Goal: Task Accomplishment & Management: Manage account settings

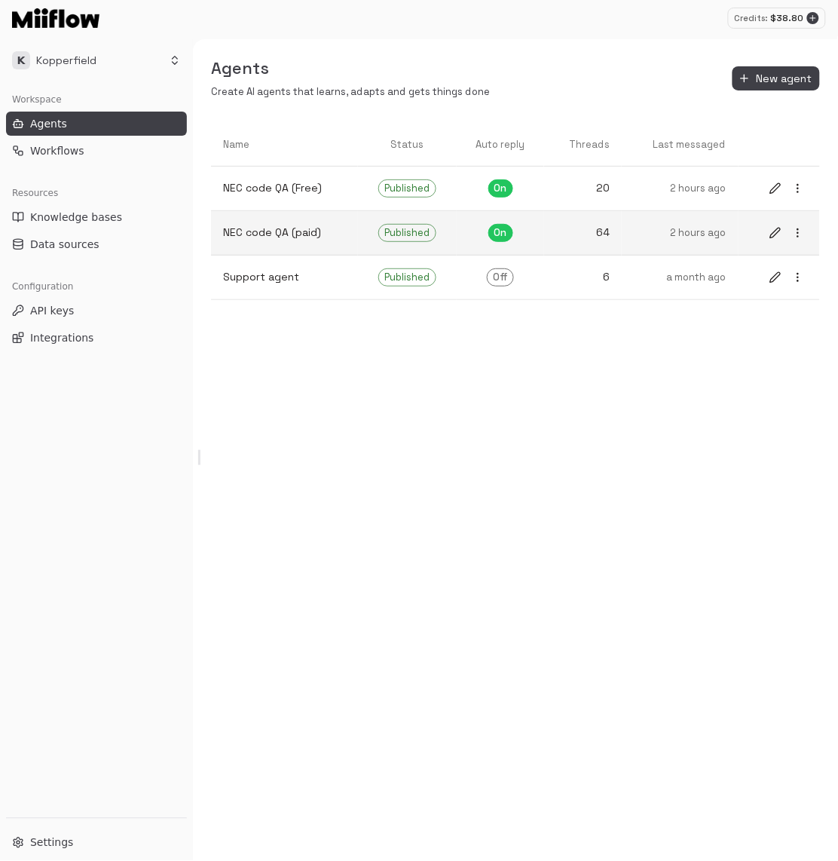
click at [680, 227] on p "2 hours ago" at bounding box center [680, 233] width 93 height 14
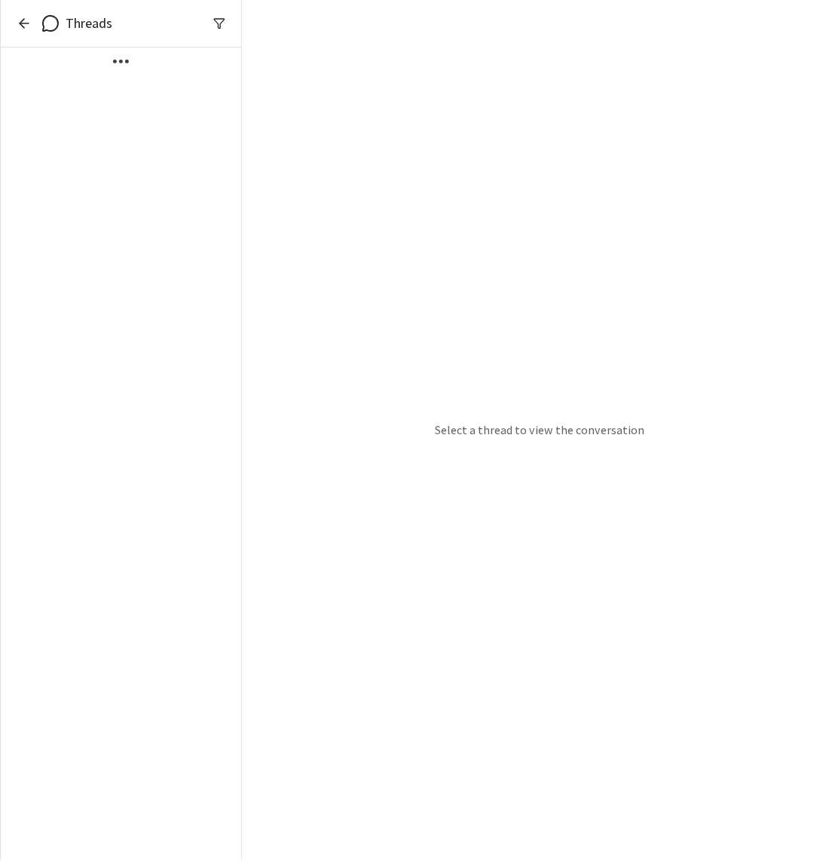
click at [25, 22] on icon "button" at bounding box center [24, 23] width 15 height 15
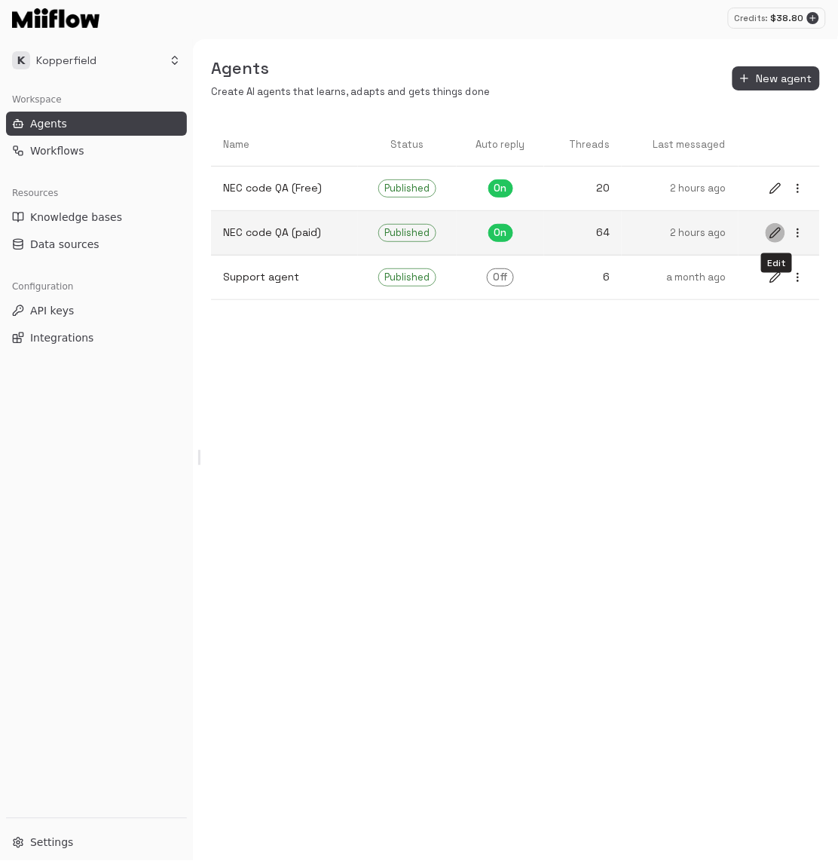
click at [776, 234] on icon "edit" at bounding box center [776, 233] width 12 height 12
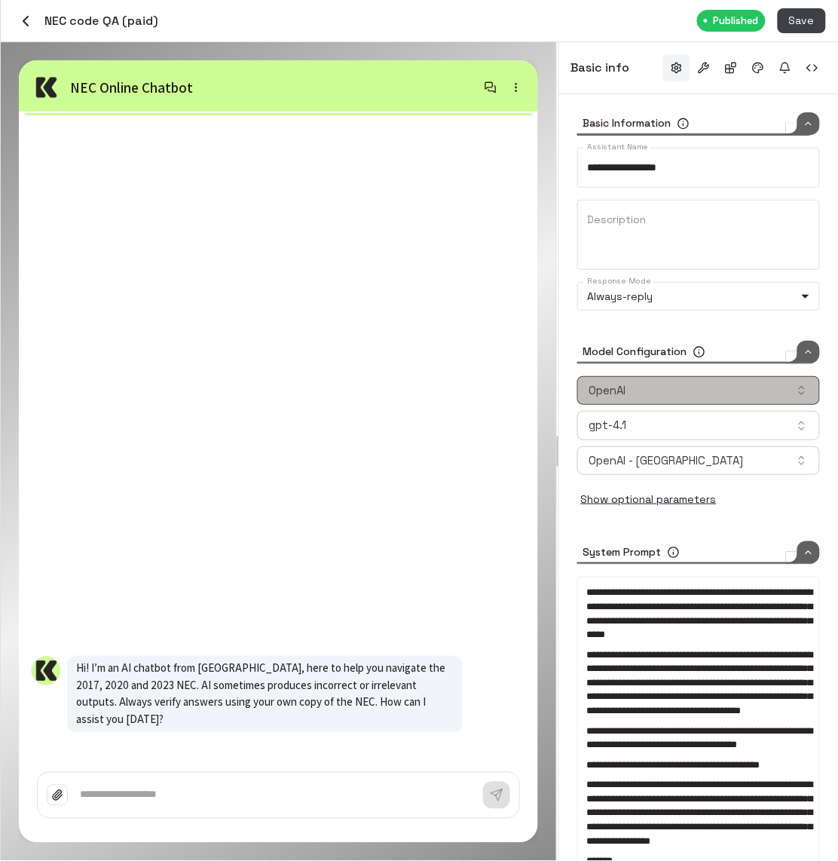
click at [715, 389] on button "OpenAI" at bounding box center [698, 390] width 243 height 29
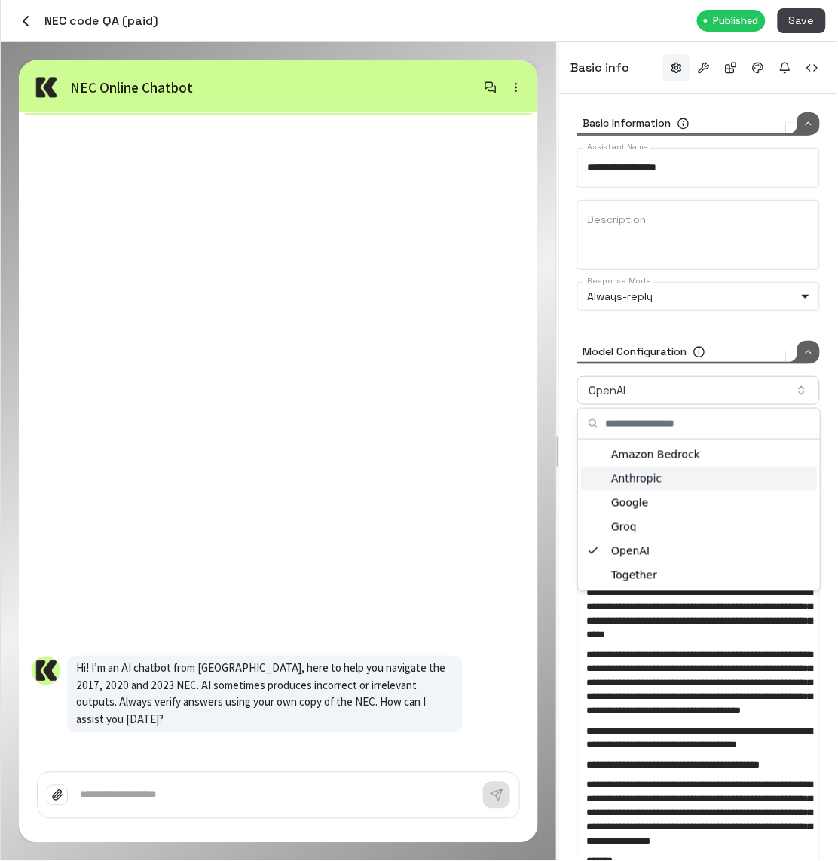
click at [687, 488] on div "Anthropic" at bounding box center [699, 479] width 236 height 24
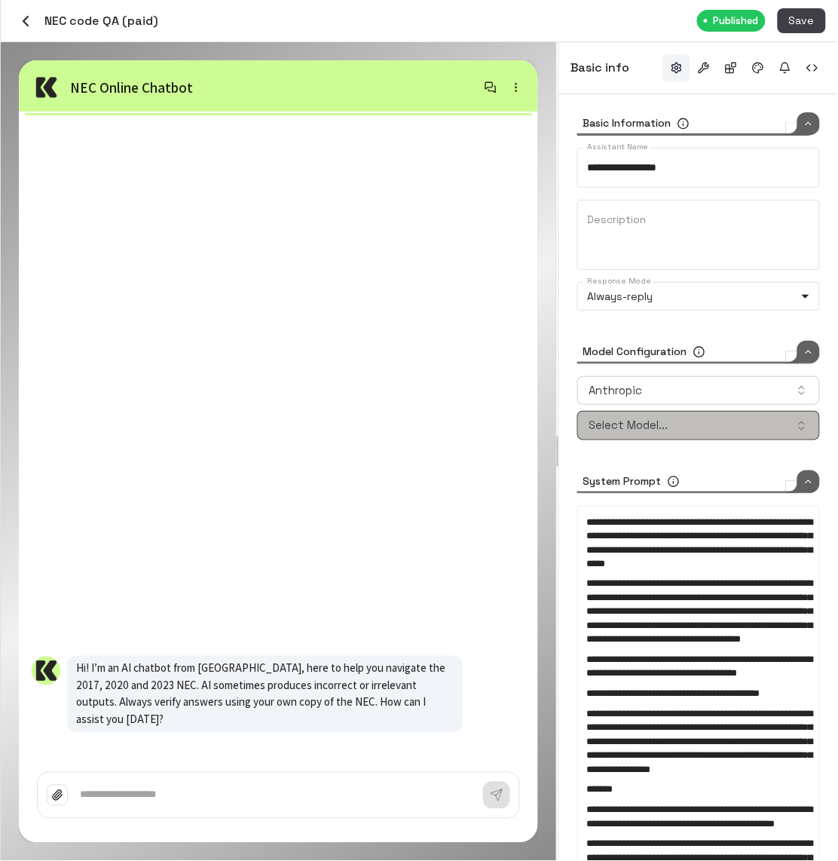
click at [701, 421] on button "Select Model..." at bounding box center [698, 425] width 243 height 29
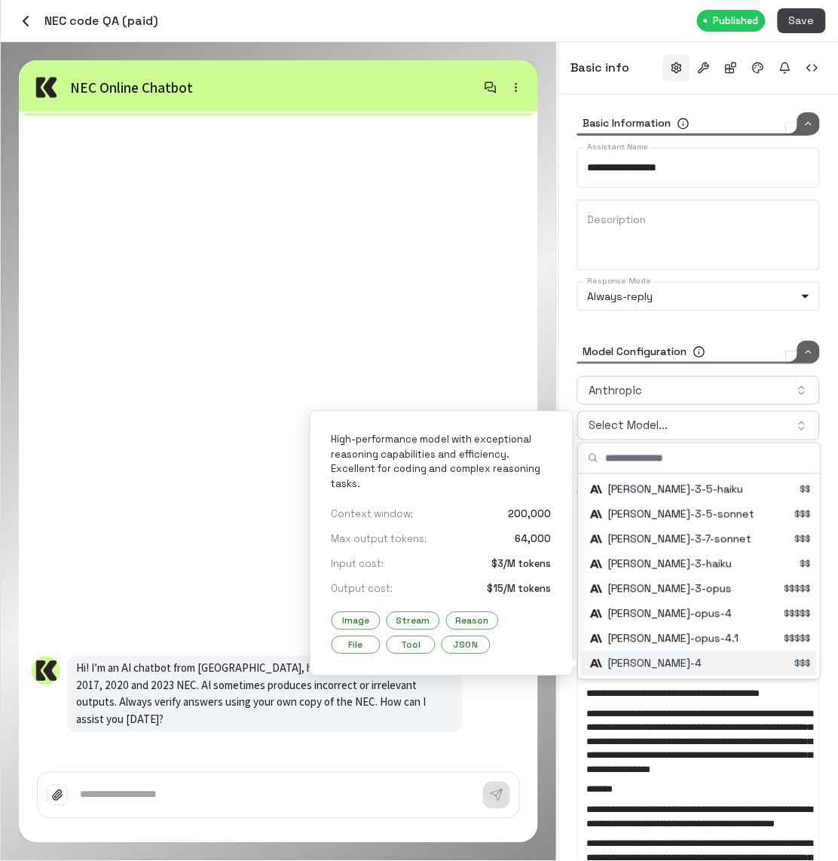
click at [724, 664] on div "Suggestions" at bounding box center [700, 663] width 233 height 25
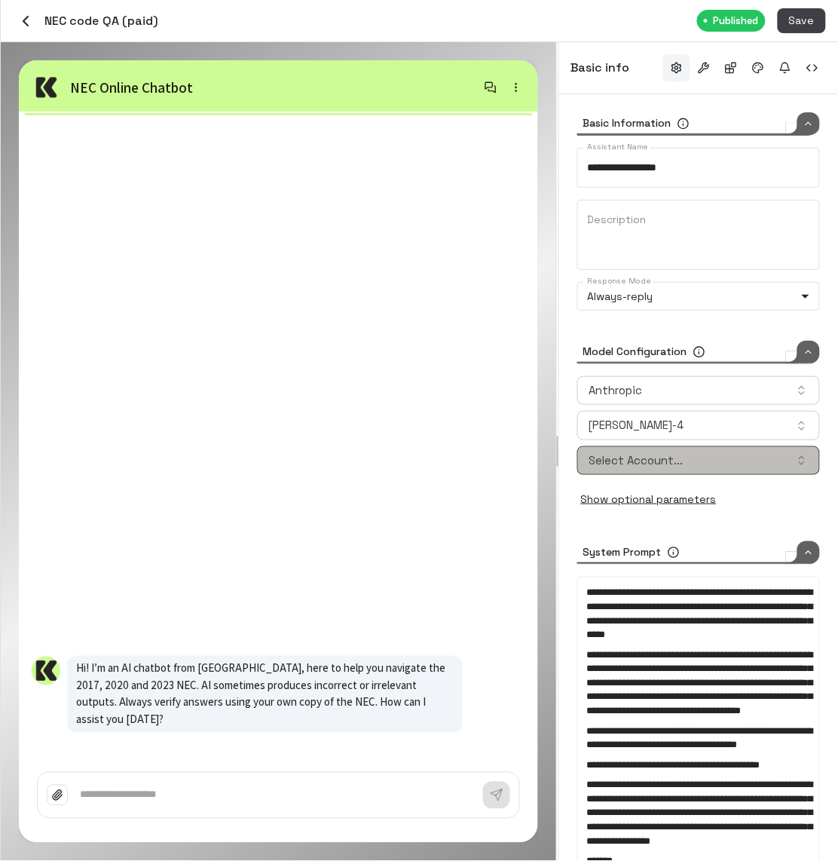
click at [734, 464] on button "Select Account..." at bounding box center [698, 460] width 243 height 29
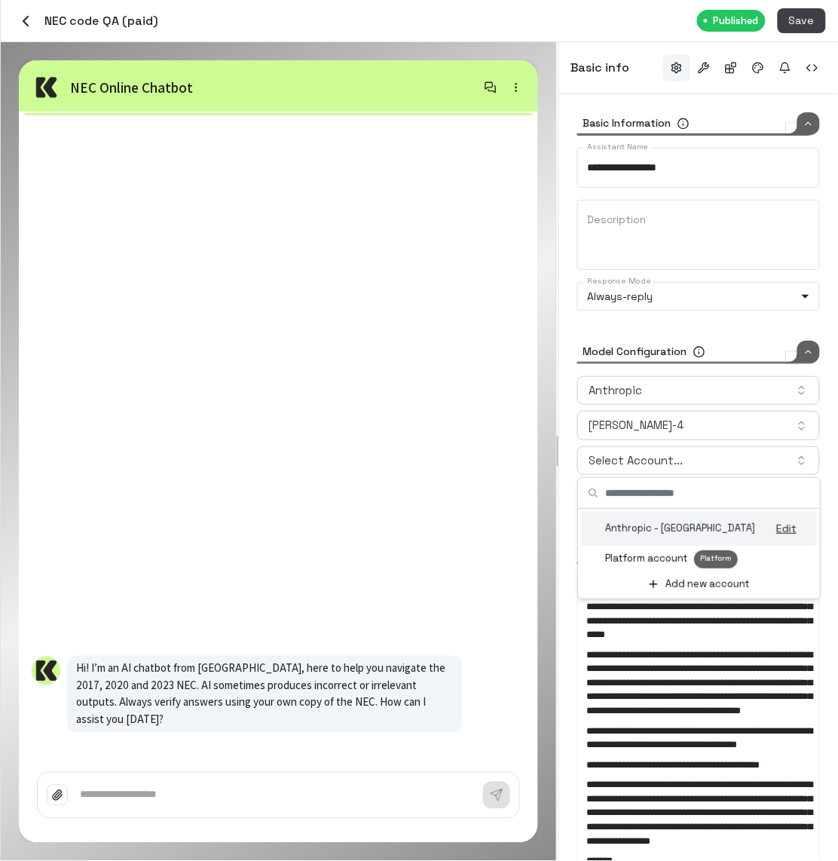
click at [720, 527] on div "Anthropic - [GEOGRAPHIC_DATA]" at bounding box center [672, 529] width 170 height 14
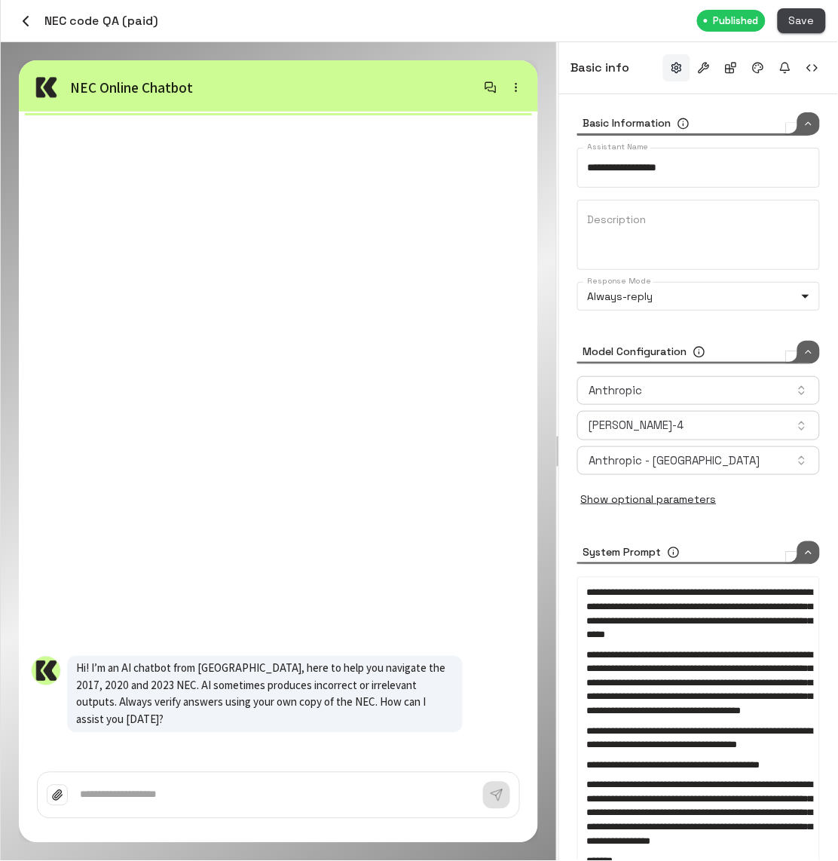
click at [819, 22] on button "Save" at bounding box center [802, 20] width 48 height 25
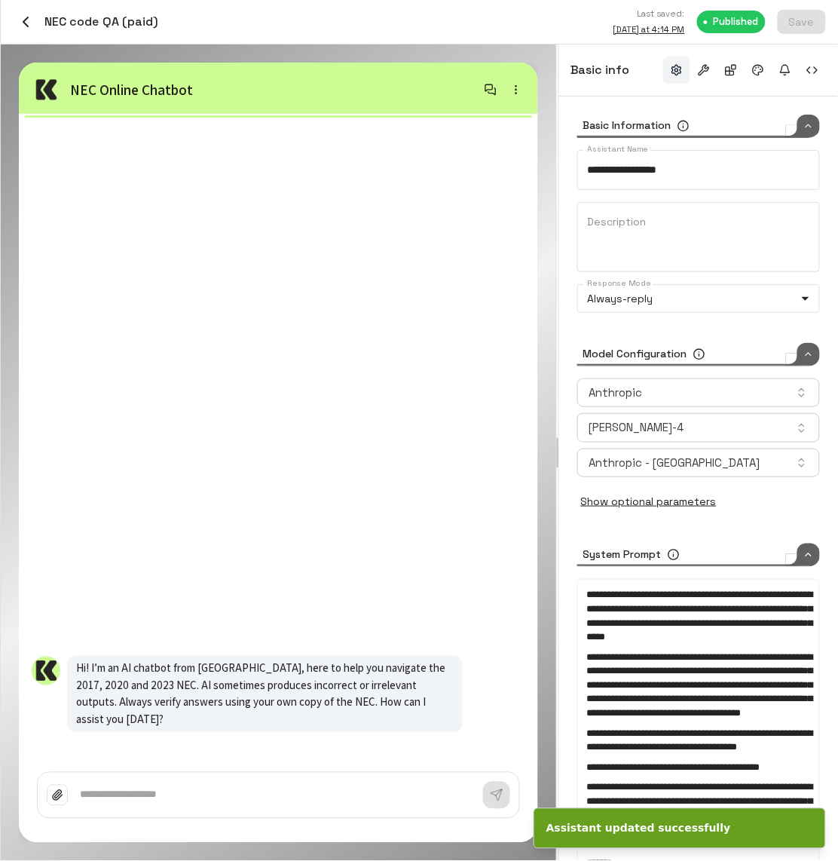
type input "****"
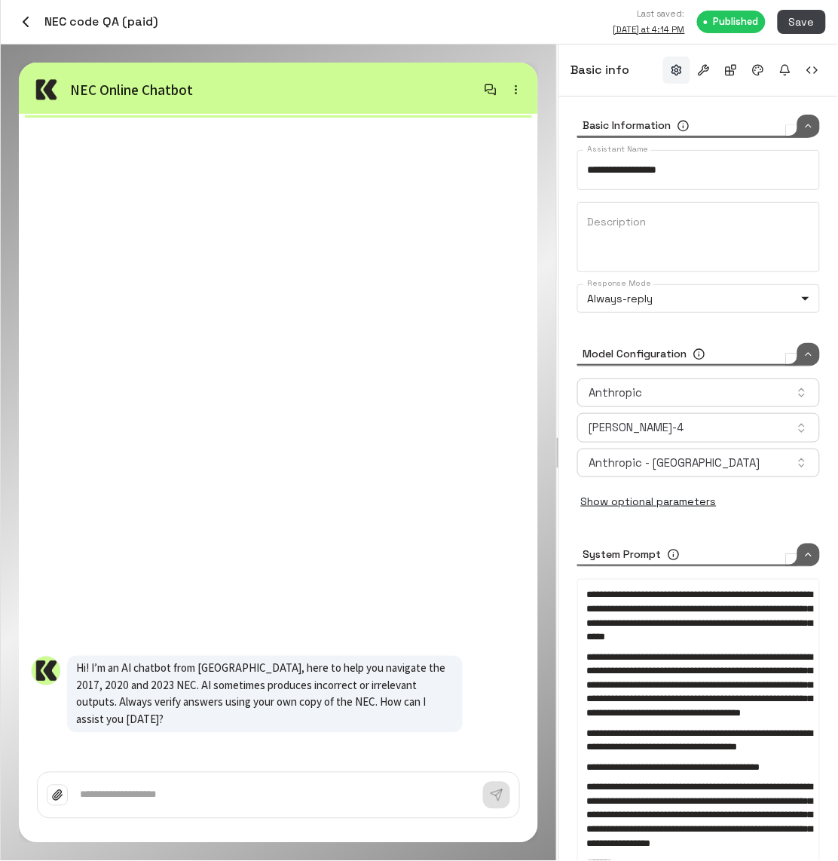
click at [179, 795] on textarea at bounding box center [281, 795] width 403 height 15
click at [21, 19] on icon "button" at bounding box center [26, 22] width 18 height 18
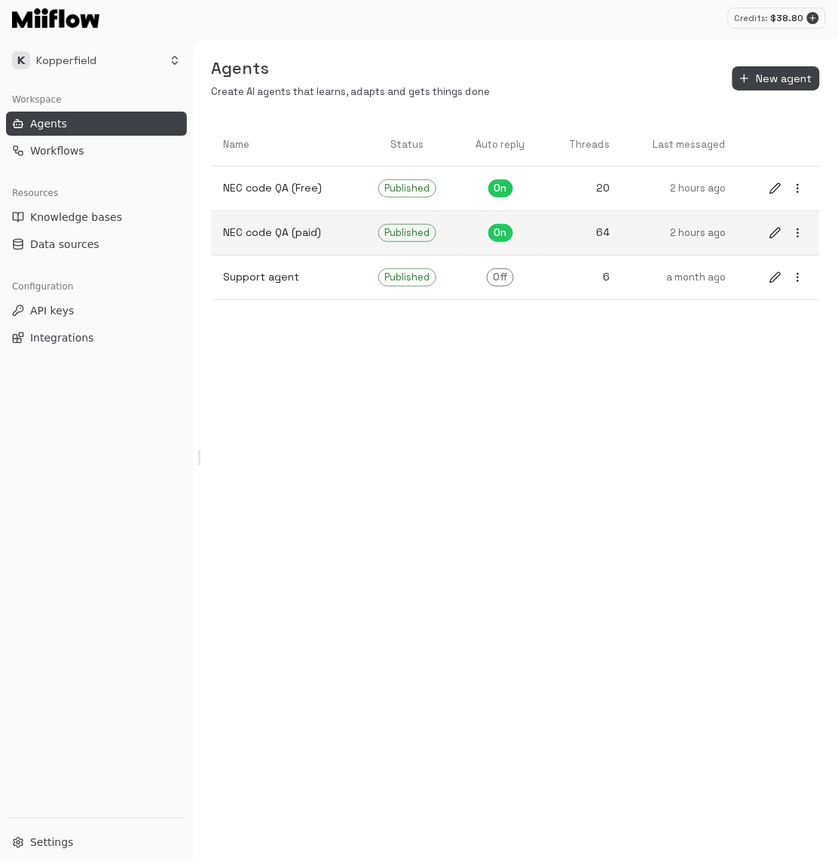
click at [697, 246] on link "2 hours ago" at bounding box center [680, 233] width 117 height 38
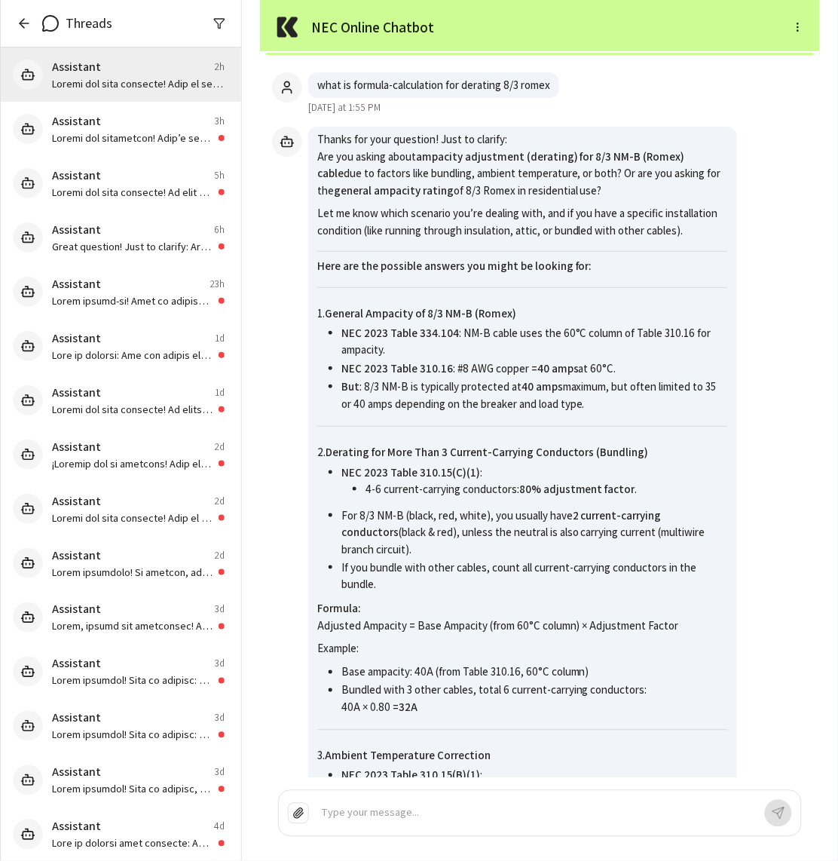
scroll to position [-577, 0]
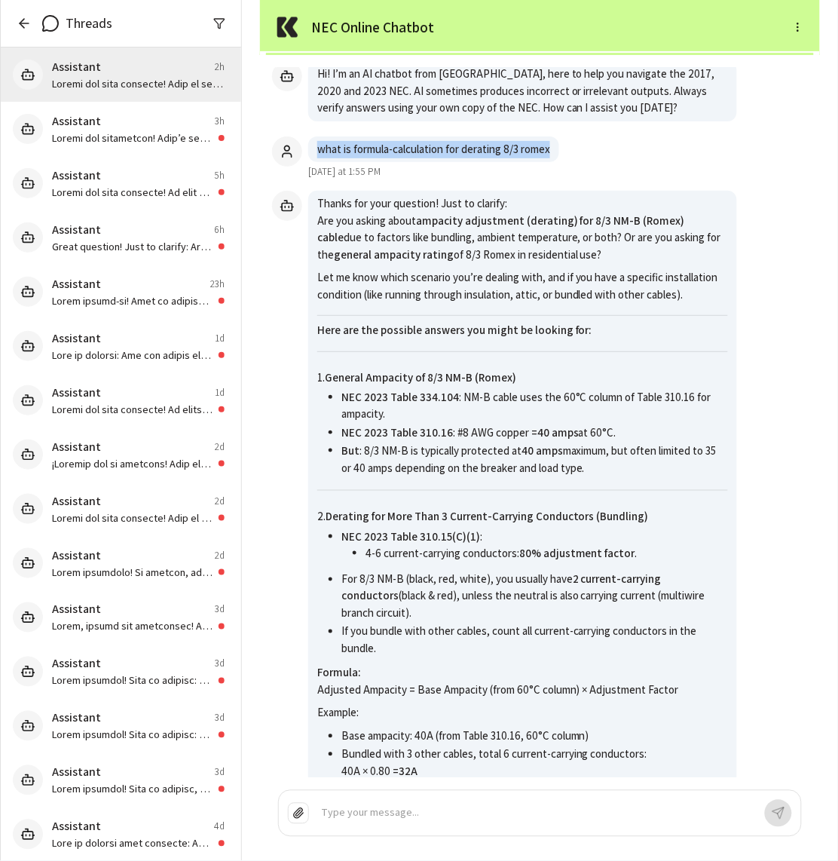
drag, startPoint x: 320, startPoint y: 164, endPoint x: 564, endPoint y: 171, distance: 244.4
click at [564, 172] on div "what is formula-calculation for derating 8/3 romex [DATE] at 1:55 PM" at bounding box center [540, 157] width 536 height 43
copy p "what is formula-calculation for derating 8/3 romex"
click at [26, 19] on icon "button" at bounding box center [24, 23] width 15 height 15
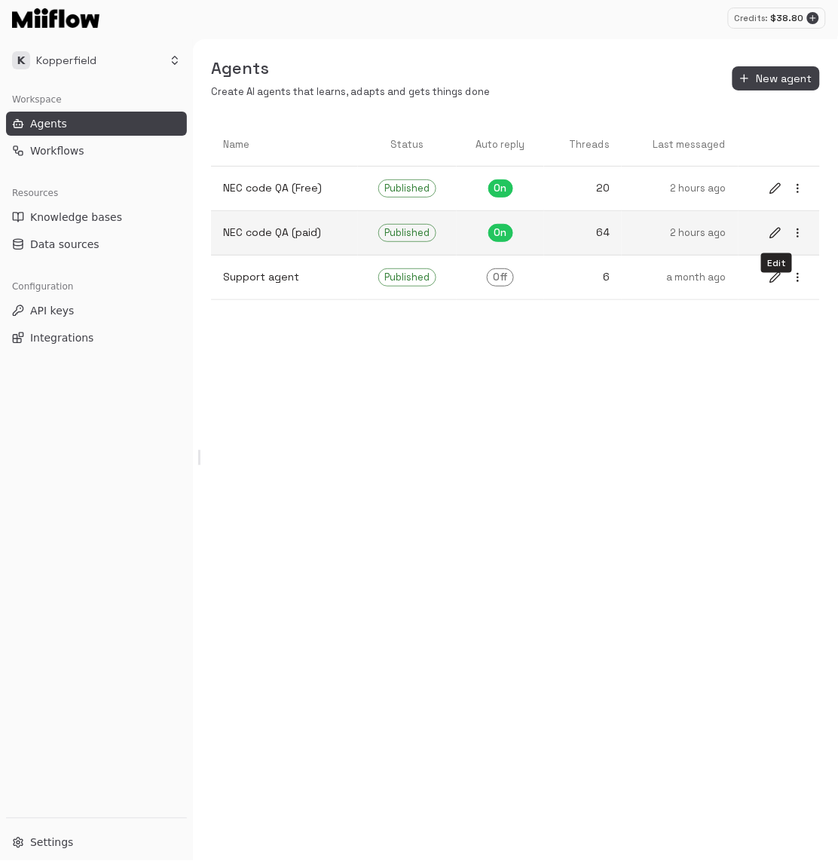
click at [772, 233] on icon "edit" at bounding box center [776, 233] width 12 height 12
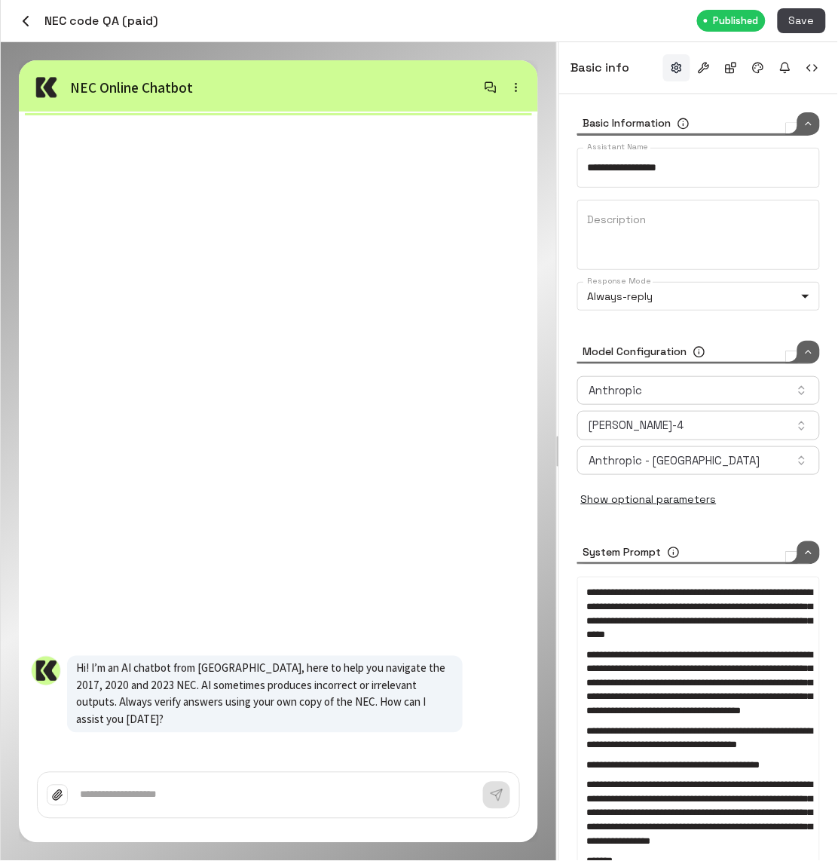
click at [345, 795] on textarea at bounding box center [281, 795] width 403 height 15
paste textarea "**********"
type textarea "**********"
click at [491, 798] on icon "button" at bounding box center [497, 796] width 14 height 14
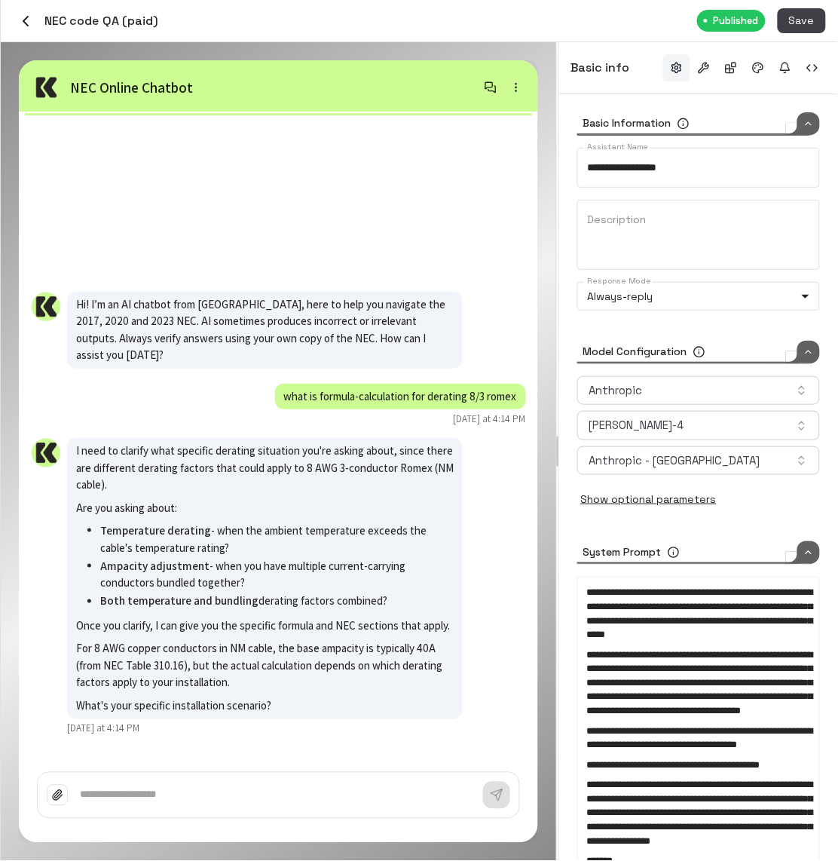
type input "****"
drag, startPoint x: 98, startPoint y: 531, endPoint x: 202, endPoint y: 528, distance: 104.1
click at [202, 530] on ol "Temperature derating - when the ambient temperature exceeds the cable's tempera…" at bounding box center [265, 567] width 378 height 90
copy strong "Temperature derating"
click at [177, 798] on textarea at bounding box center [282, 795] width 404 height 15
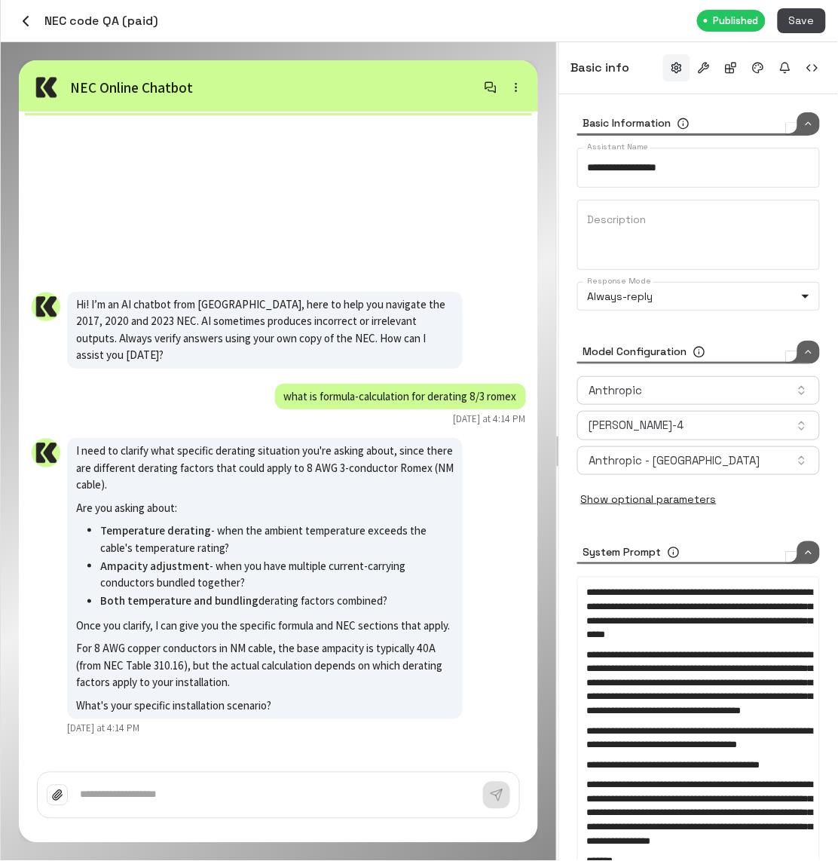
paste textarea "**********"
type textarea "**********"
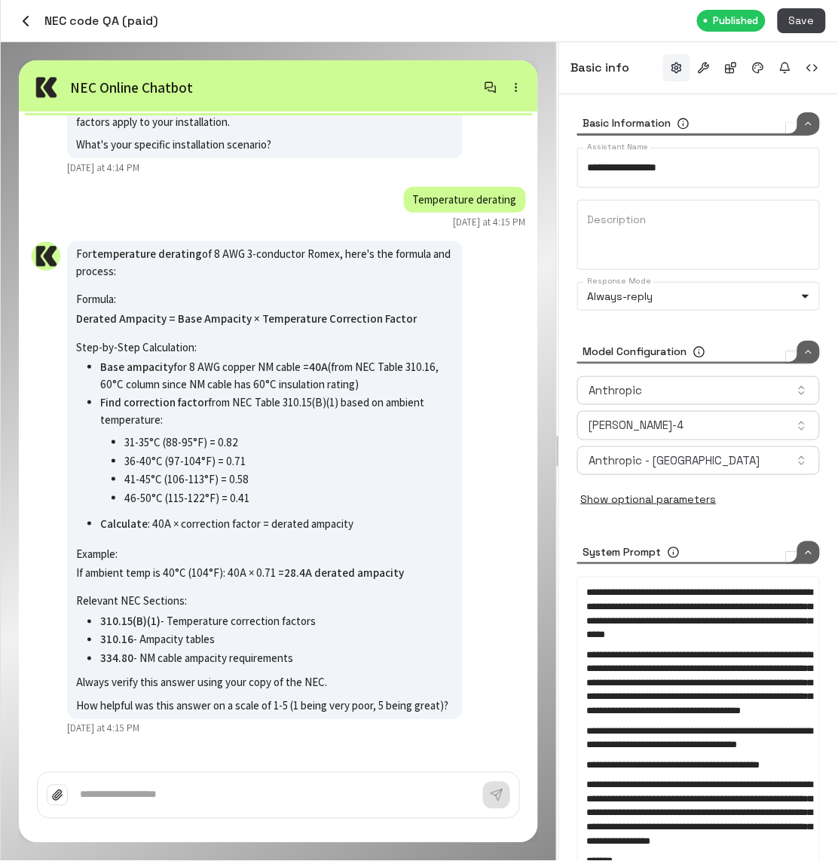
click at [176, 812] on div "*" at bounding box center [279, 795] width 482 height 45
click at [182, 802] on textarea at bounding box center [282, 795] width 404 height 15
click at [187, 798] on textarea at bounding box center [282, 795] width 404 height 15
paste textarea "**********"
type textarea "**********"
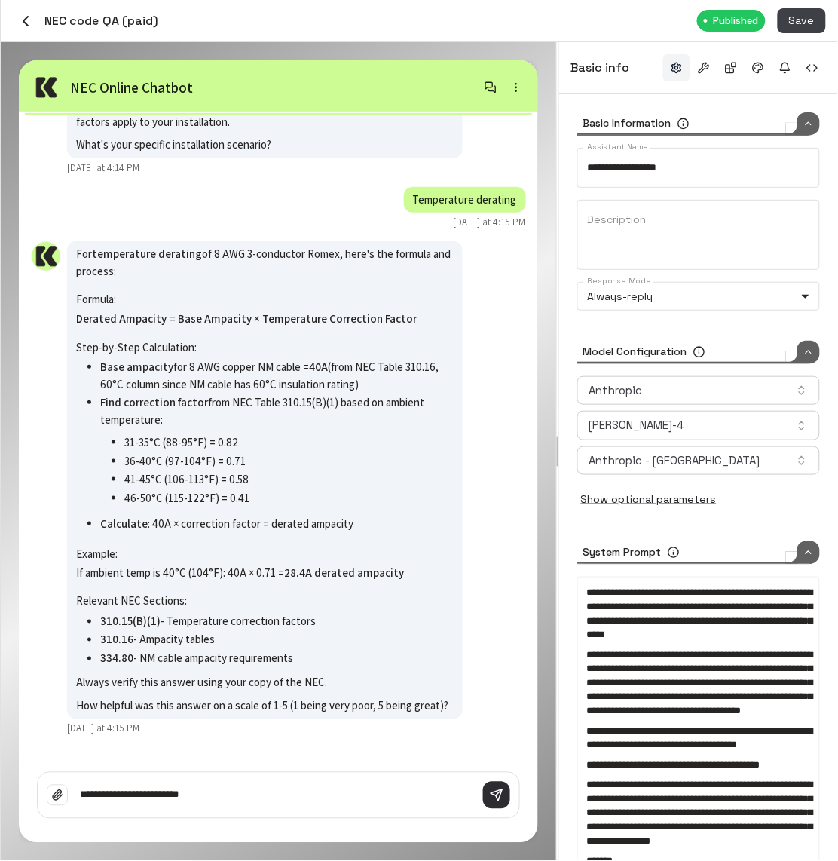
click at [494, 792] on icon "button" at bounding box center [496, 794] width 11 height 11
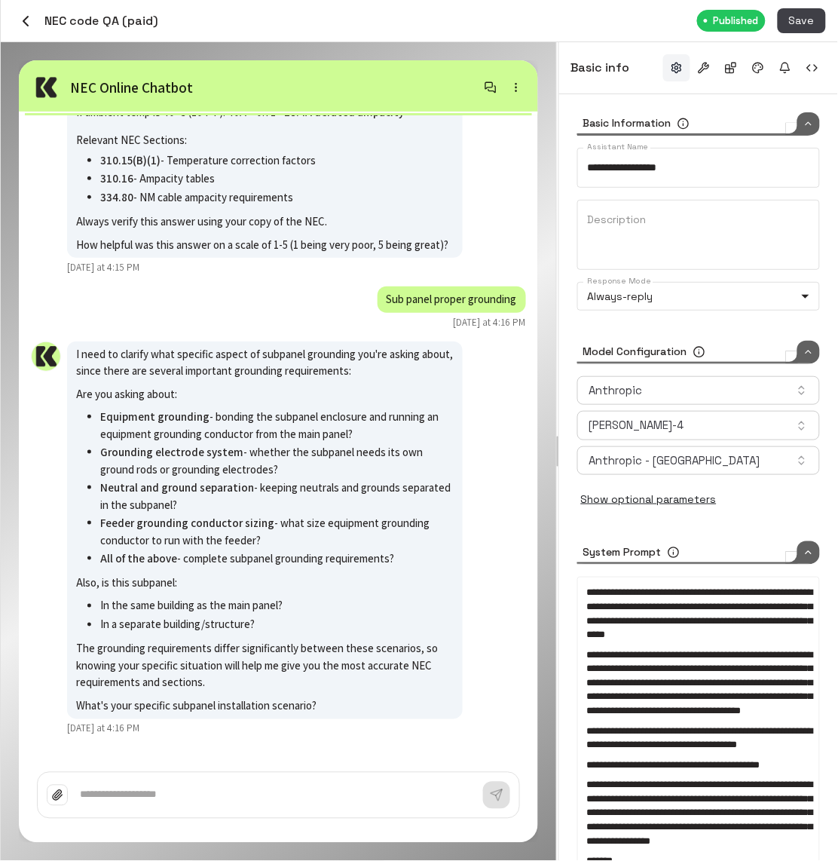
click at [189, 798] on textarea at bounding box center [282, 795] width 404 height 15
paste textarea "**********"
type textarea "**********"
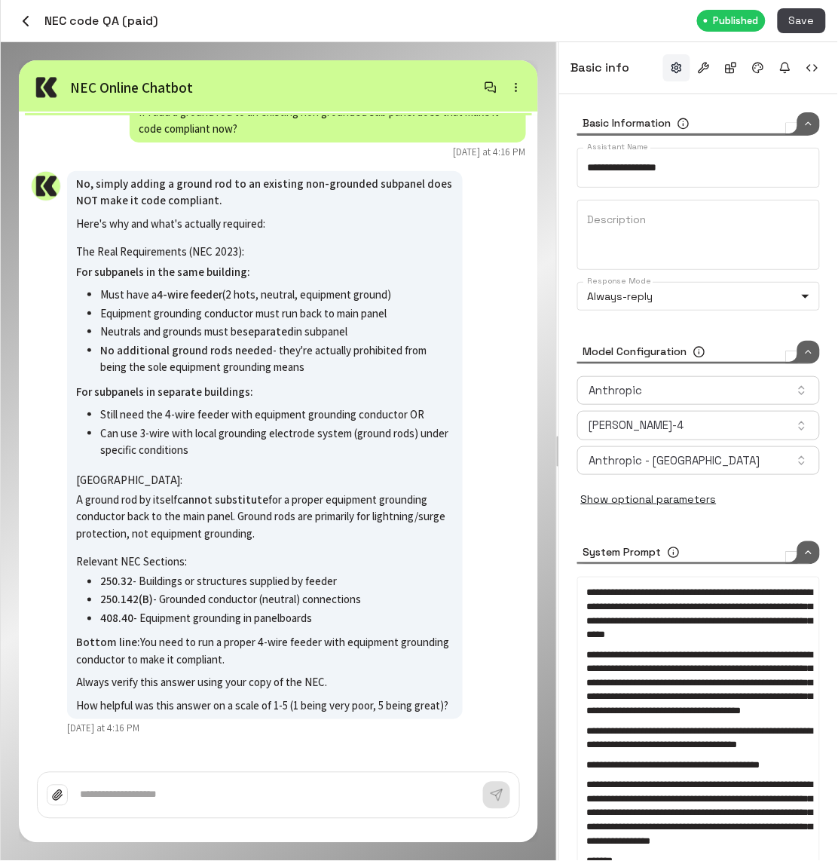
click at [237, 797] on textarea at bounding box center [282, 795] width 404 height 15
paste textarea "**********"
type textarea "**********"
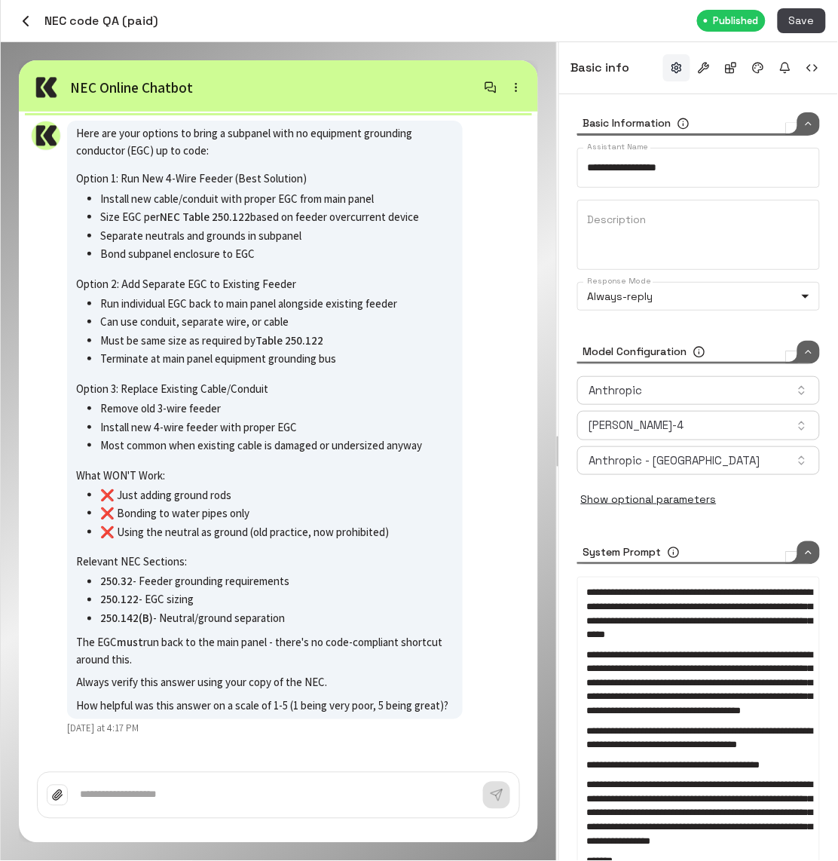
click at [36, 20] on button "button" at bounding box center [26, 21] width 26 height 26
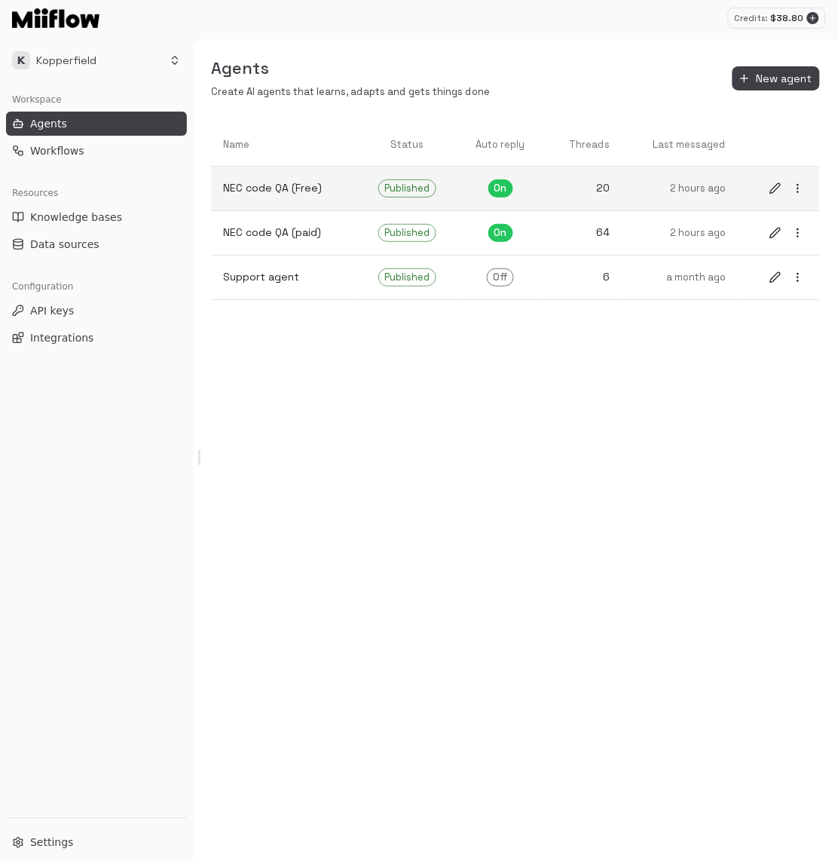
click at [296, 195] on p "NEC code QA (Free)" at bounding box center [284, 188] width 123 height 16
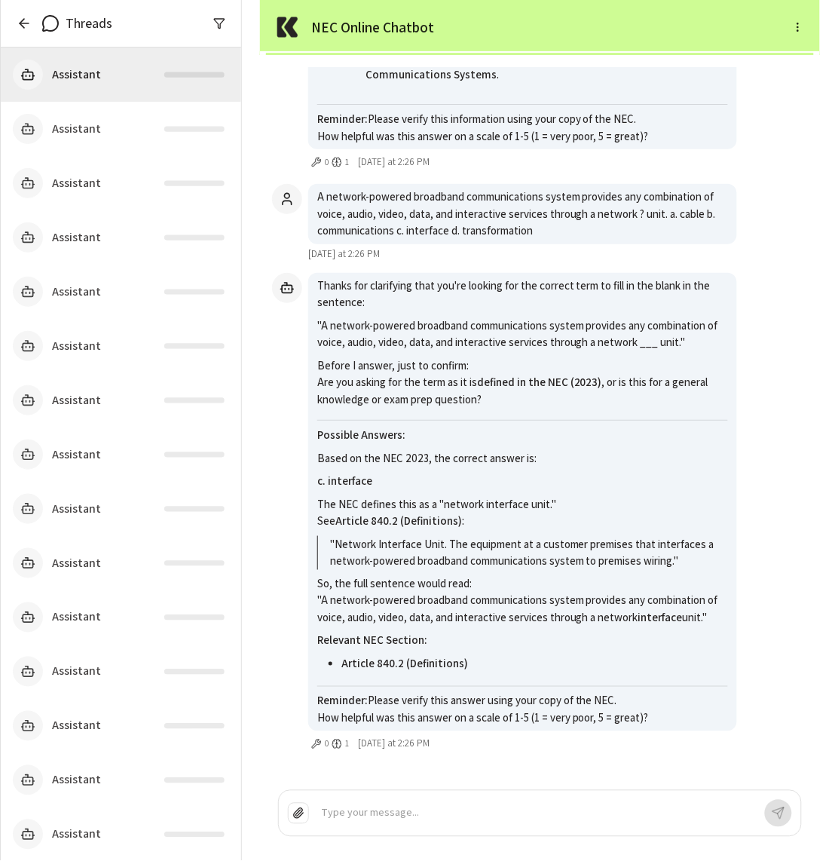
click at [25, 26] on icon "button" at bounding box center [24, 23] width 15 height 15
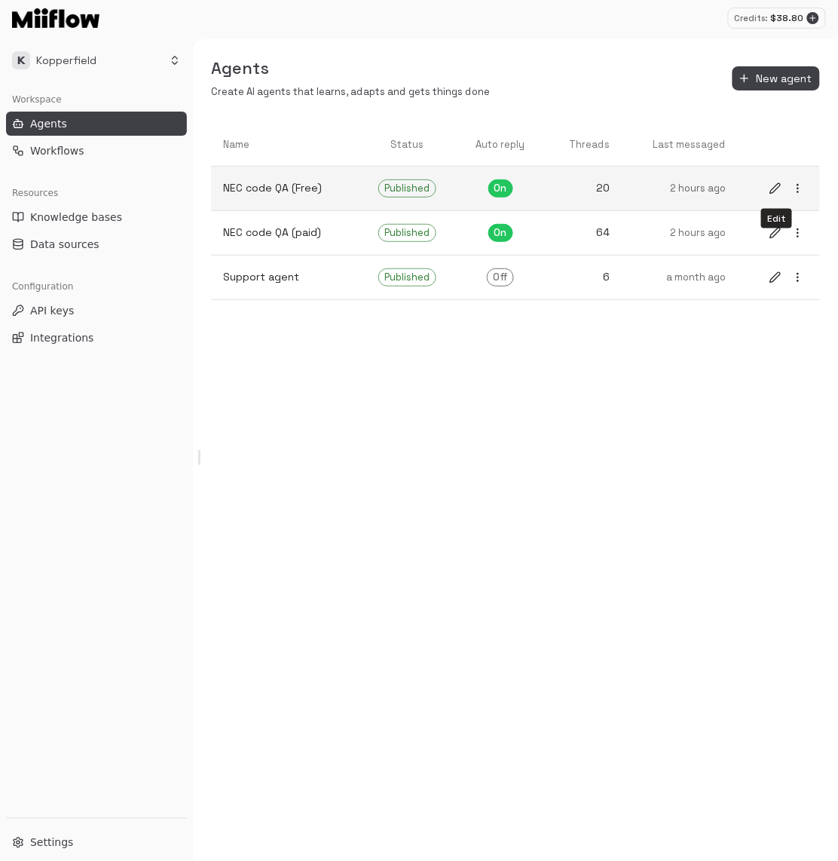
click at [777, 190] on icon "edit" at bounding box center [776, 188] width 12 height 12
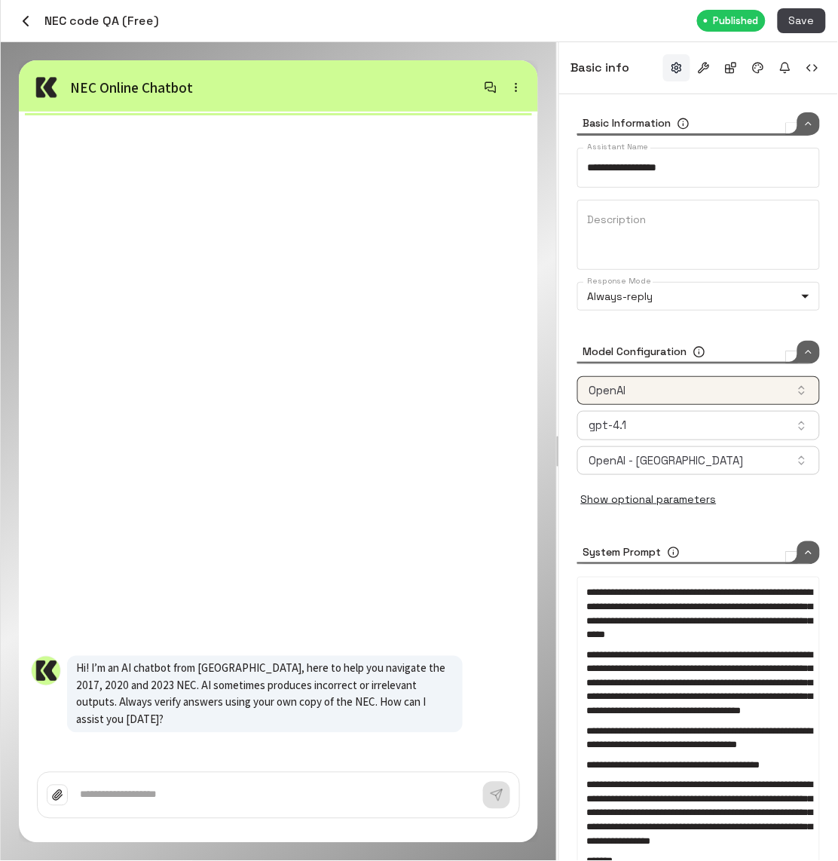
click at [703, 394] on button "OpenAI" at bounding box center [698, 390] width 243 height 29
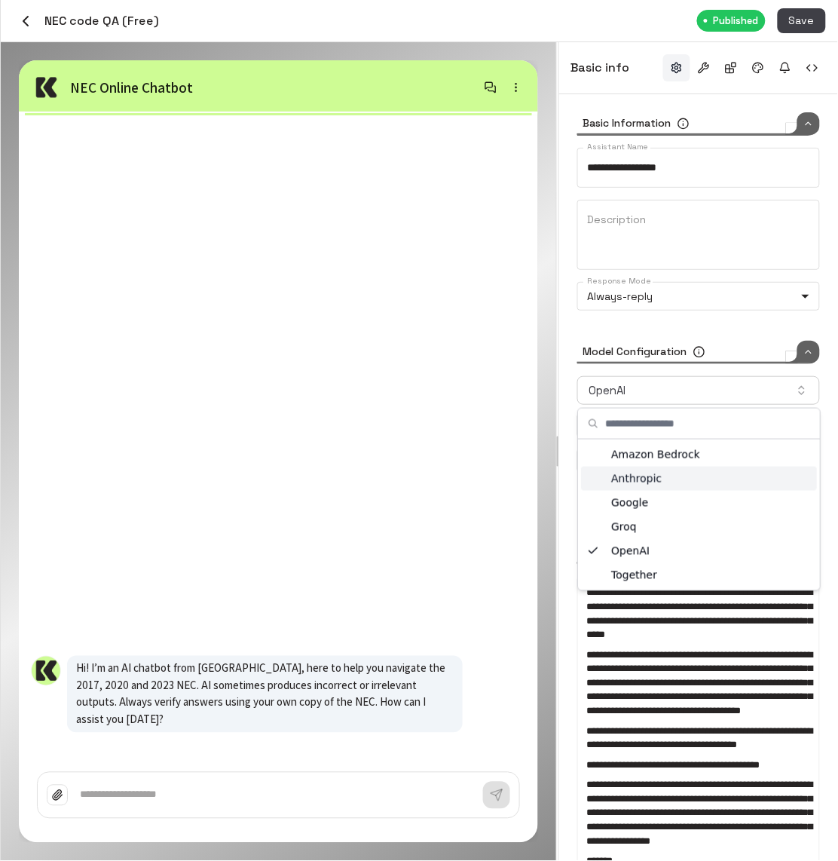
click at [678, 475] on div "Anthropic" at bounding box center [699, 479] width 236 height 24
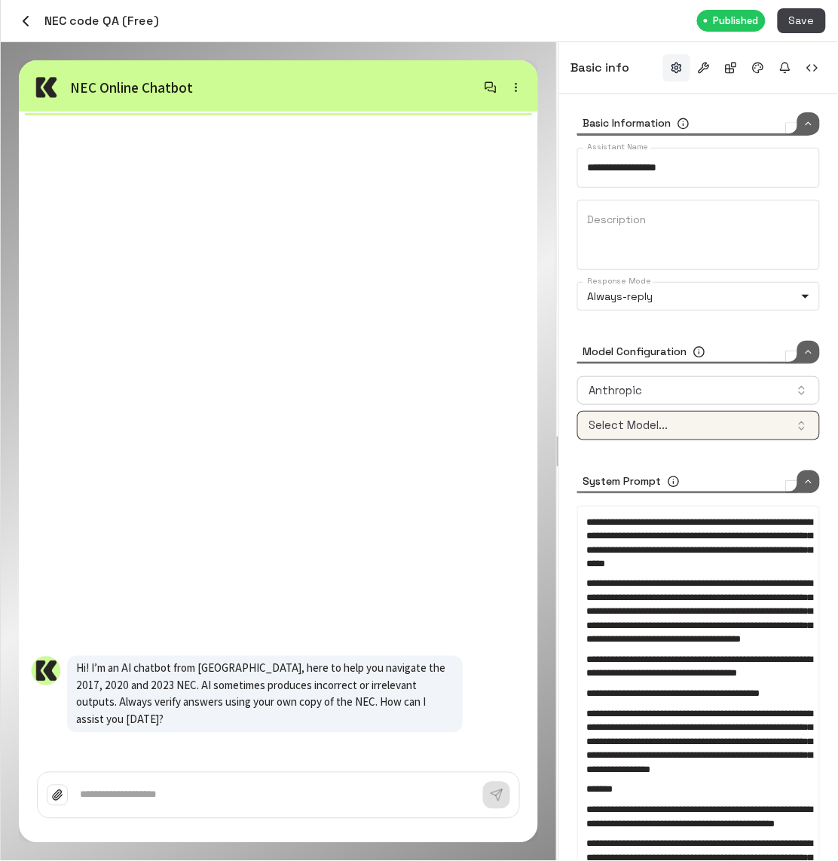
click at [685, 415] on button "Select Model..." at bounding box center [698, 425] width 243 height 29
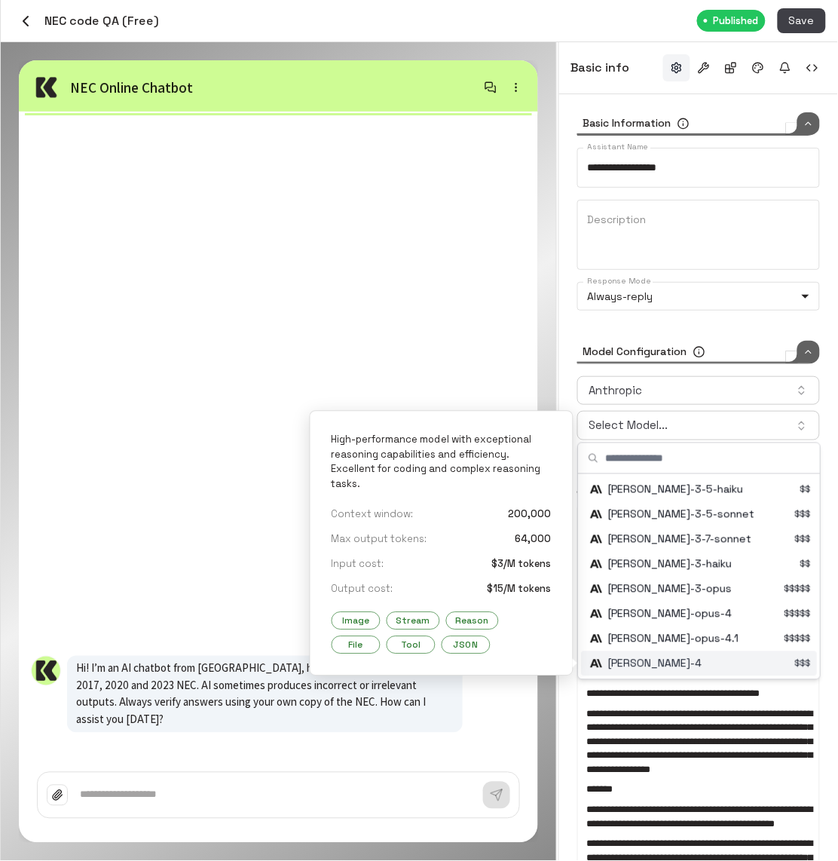
click at [697, 665] on div "Suggestions" at bounding box center [700, 663] width 233 height 25
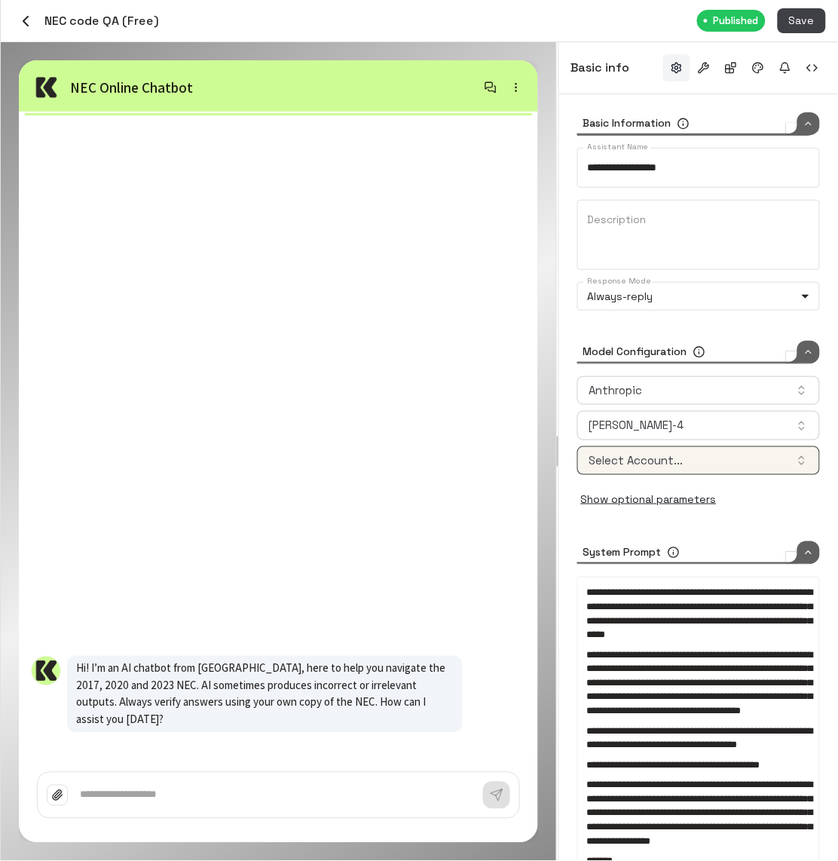
click at [685, 467] on button "Select Account..." at bounding box center [698, 460] width 243 height 29
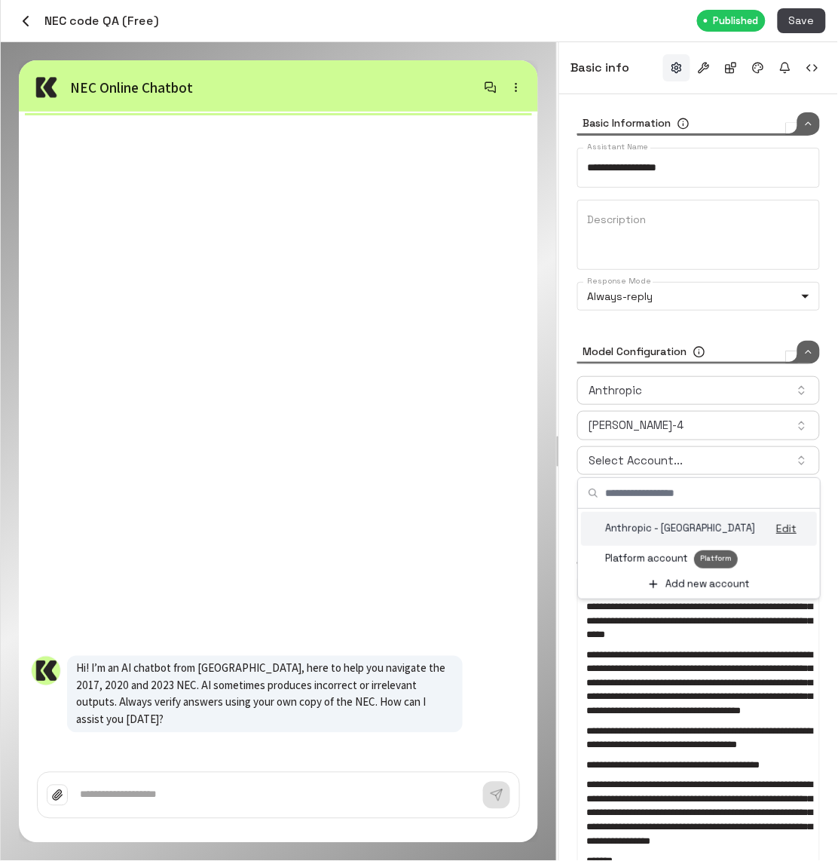
click at [665, 525] on p "Anthropic - [GEOGRAPHIC_DATA]" at bounding box center [680, 529] width 150 height 14
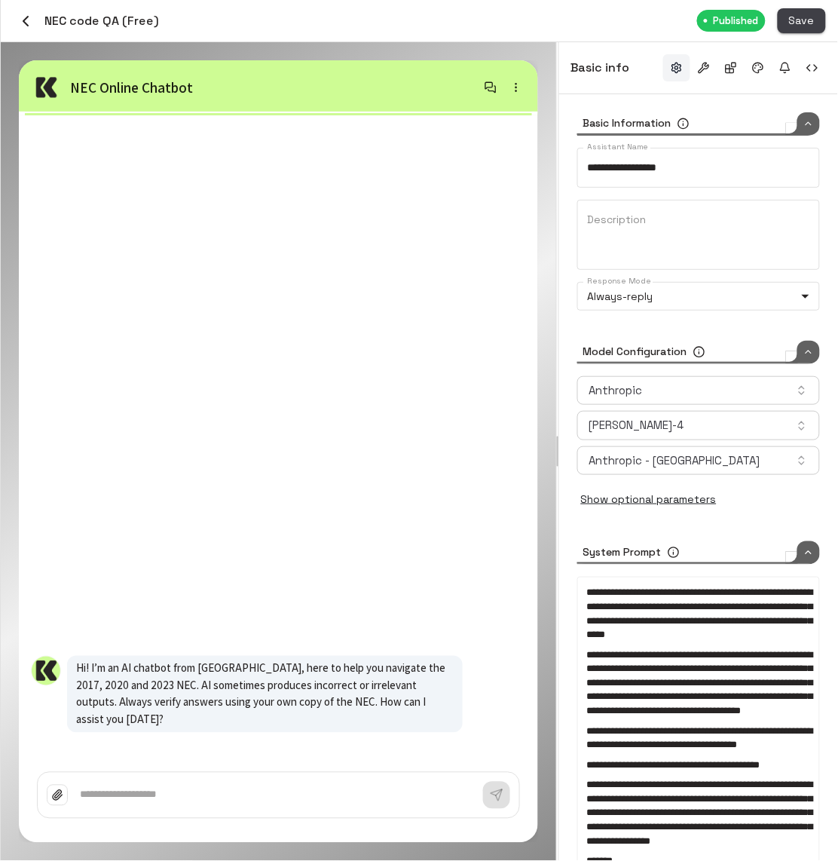
click at [799, 24] on button "Save" at bounding box center [802, 20] width 48 height 25
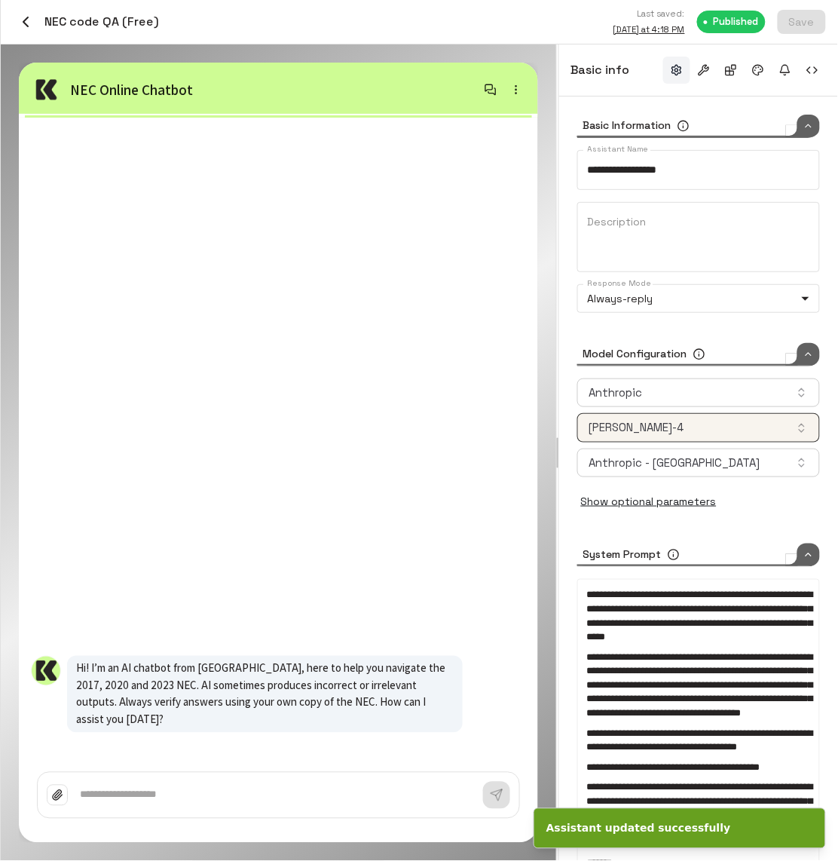
type input "****"
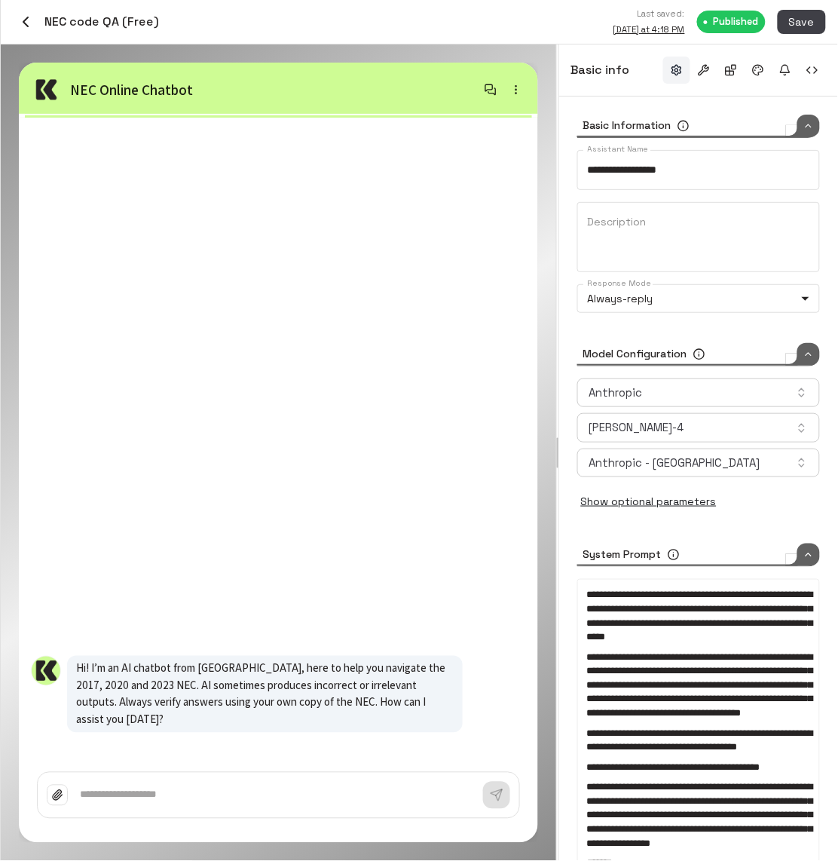
click at [31, 19] on icon "button" at bounding box center [26, 22] width 18 height 18
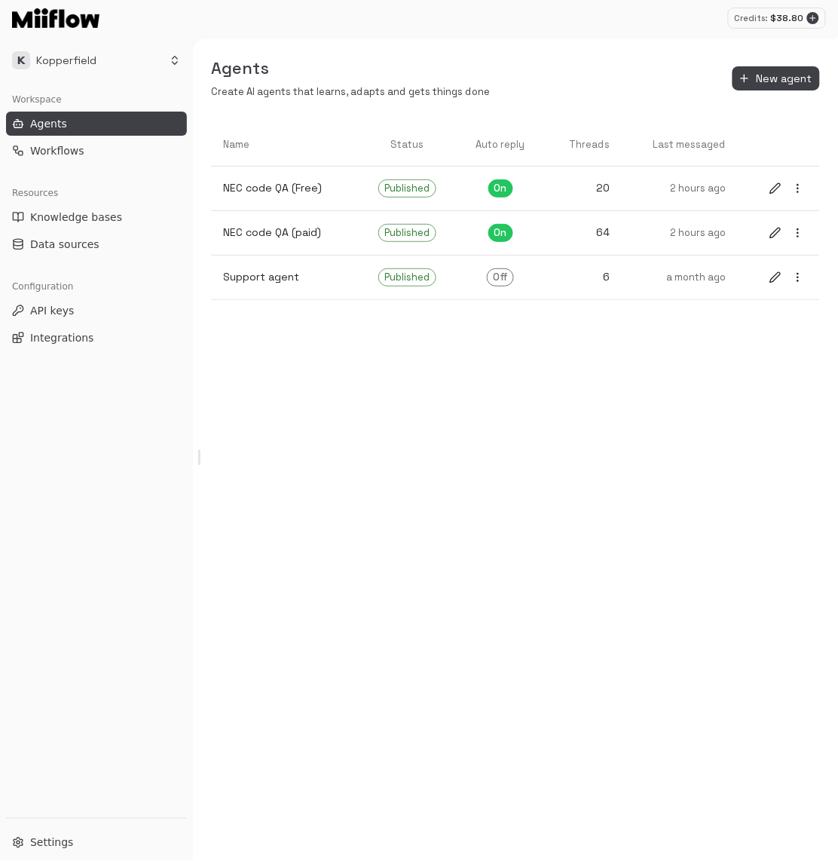
click at [535, 421] on div "Agents Create AI agents that learns, adapts and gets things done New agent Name…" at bounding box center [515, 450] width 645 height 822
click at [405, 448] on div "Agents Create AI agents that learns, adapts and gets things done New agent Name…" at bounding box center [515, 450] width 645 height 822
click at [114, 142] on link "Workflows" at bounding box center [96, 151] width 181 height 24
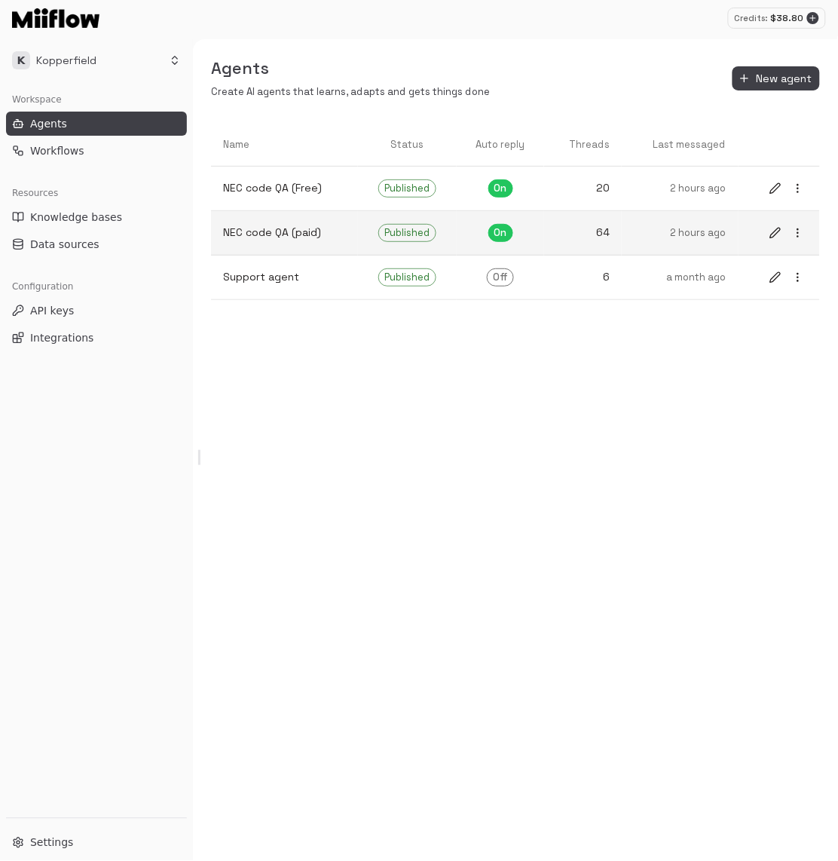
click at [678, 238] on p "2 hours ago" at bounding box center [680, 233] width 93 height 14
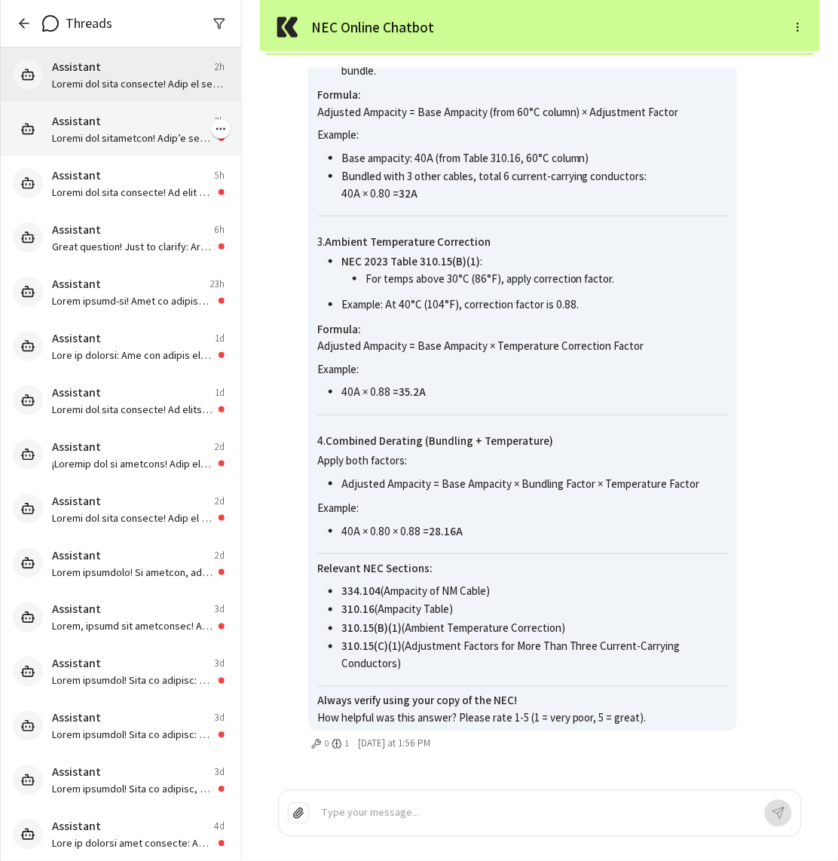
click at [134, 133] on p at bounding box center [132, 137] width 161 height 15
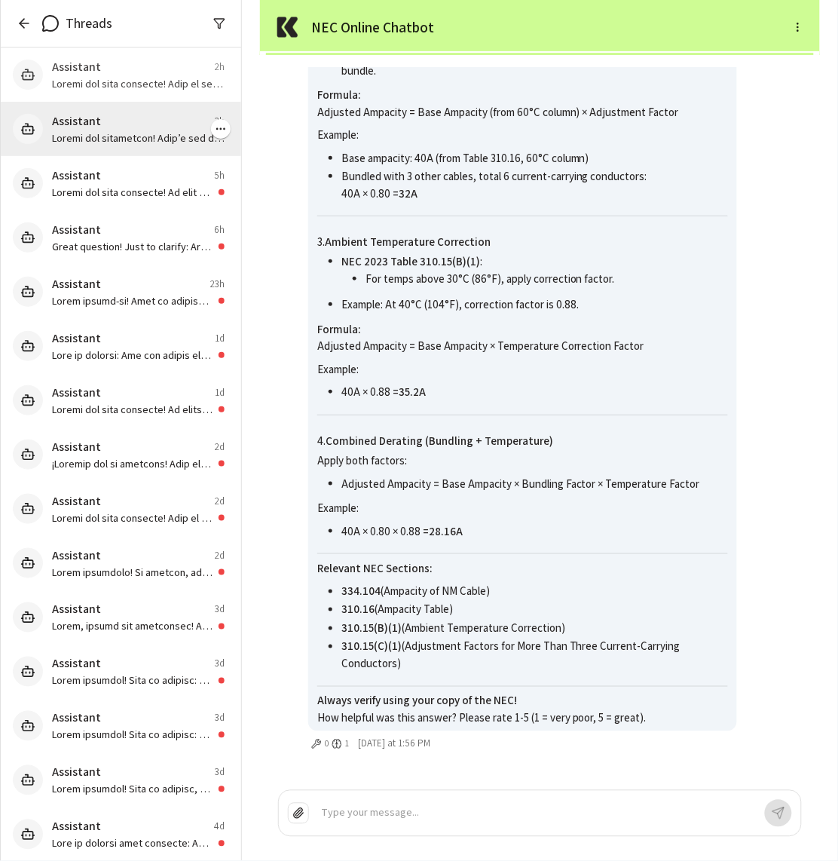
click at [133, 134] on p at bounding box center [138, 137] width 173 height 15
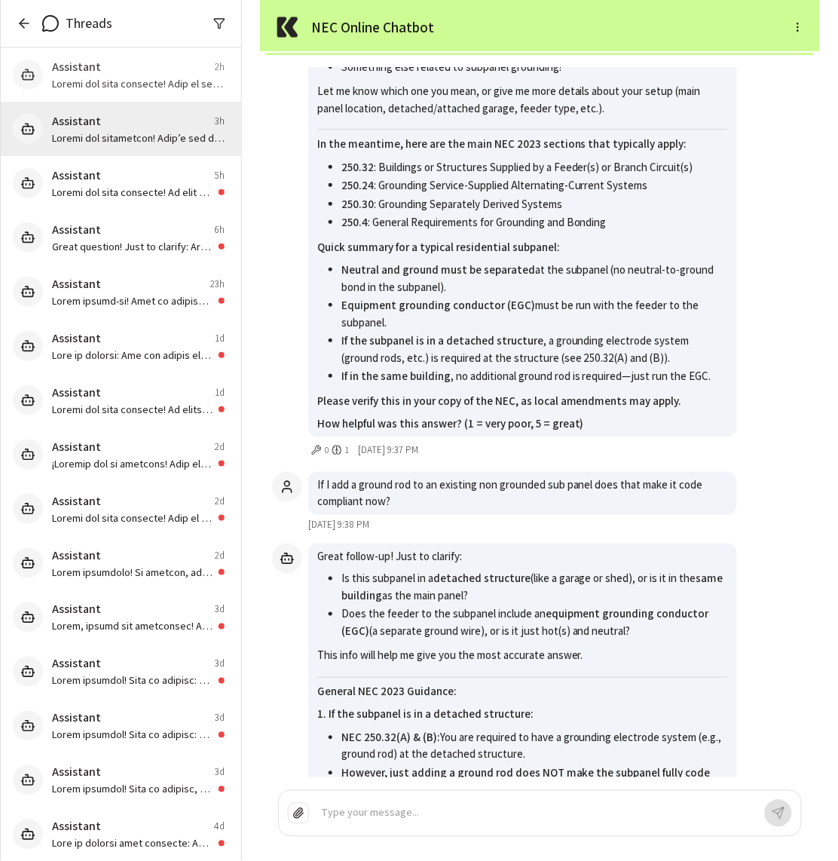
scroll to position [-6287, 0]
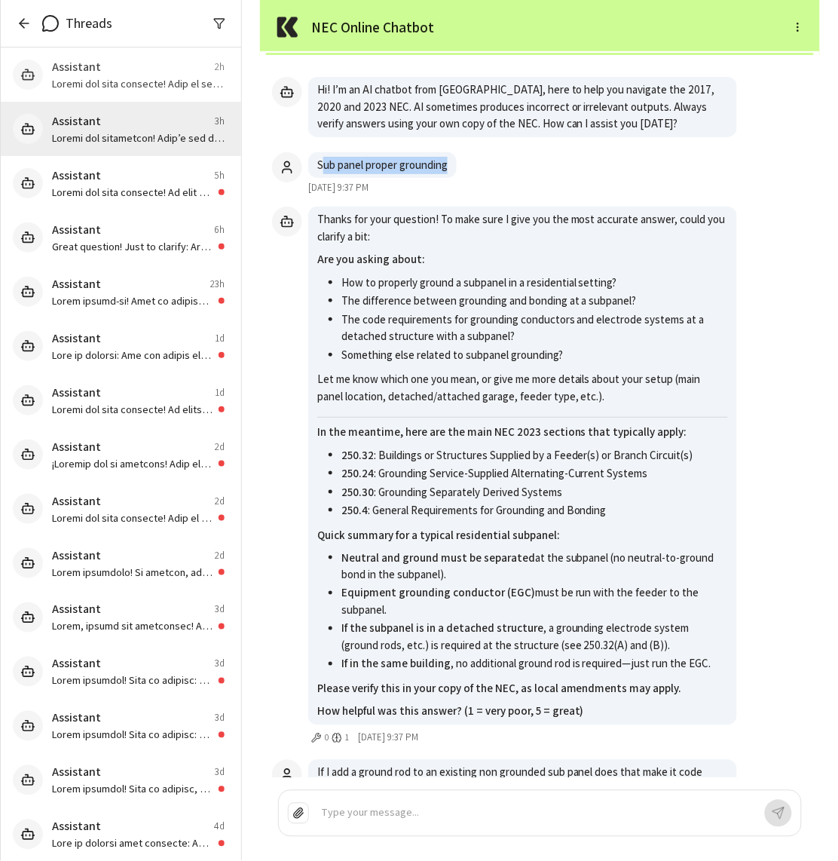
drag, startPoint x: 321, startPoint y: 168, endPoint x: 495, endPoint y: 164, distance: 174.2
click at [495, 164] on div "Sub panel proper grounding October 2, 2025 9:37 PM" at bounding box center [540, 173] width 536 height 43
click at [384, 182] on div "Sub panel proper grounding October 2, 2025 9:37 PM" at bounding box center [382, 173] width 149 height 43
drag, startPoint x: 317, startPoint y: 169, endPoint x: 478, endPoint y: 173, distance: 161.4
click at [478, 173] on div "Sub panel proper grounding October 2, 2025 9:37 PM" at bounding box center [540, 173] width 536 height 43
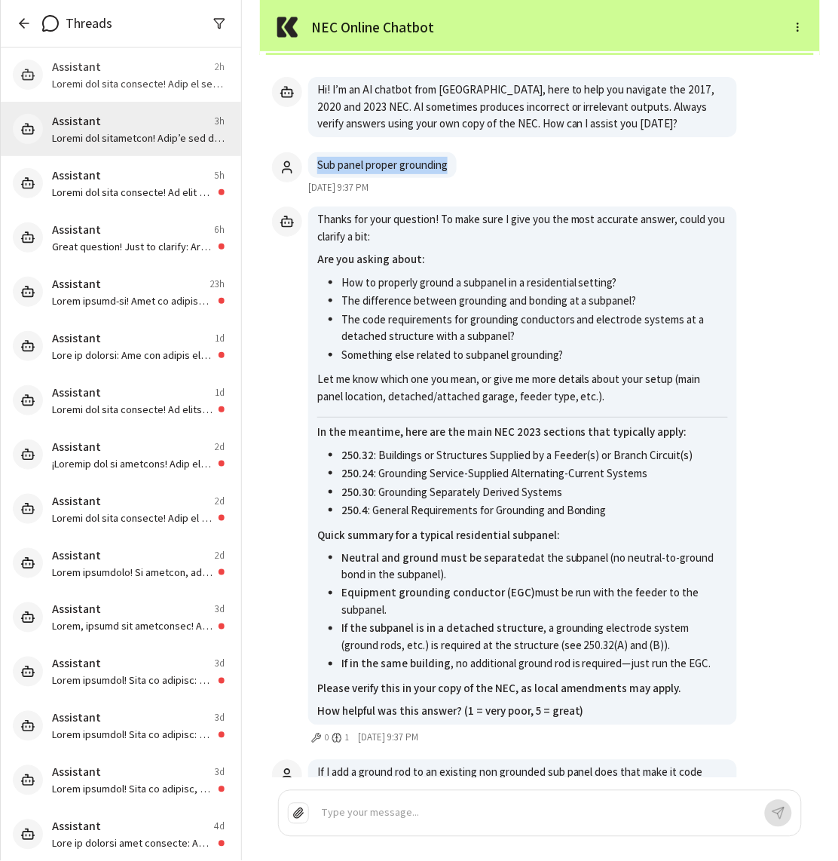
copy p "Sub panel proper grounding"
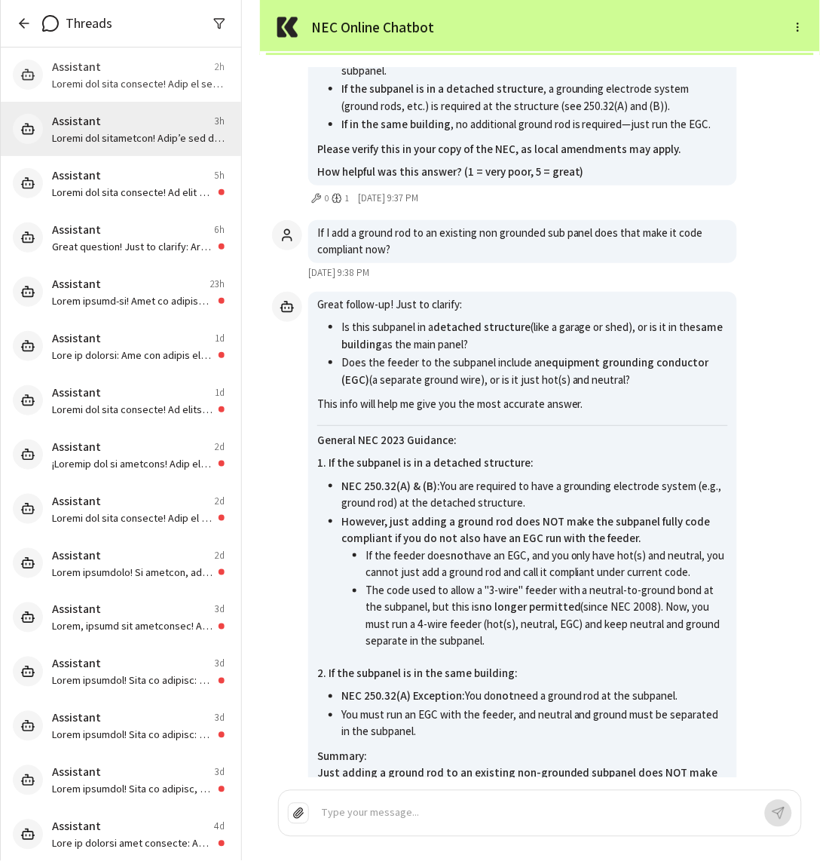
scroll to position [-5759, 0]
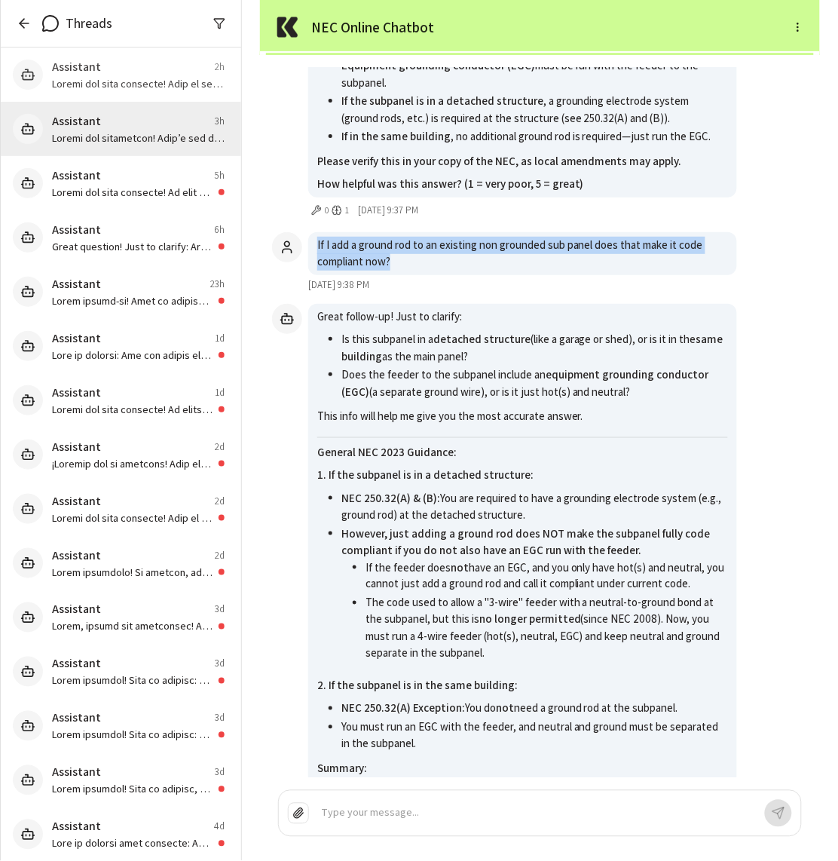
drag, startPoint x: 417, startPoint y: 262, endPoint x: 317, endPoint y: 241, distance: 101.7
click at [317, 241] on p "If I add a ground rod to an existing non grounded sub panel does that make it c…" at bounding box center [522, 254] width 411 height 34
copy p "If I add a ground rod to an existing non grounded sub panel does that make it c…"
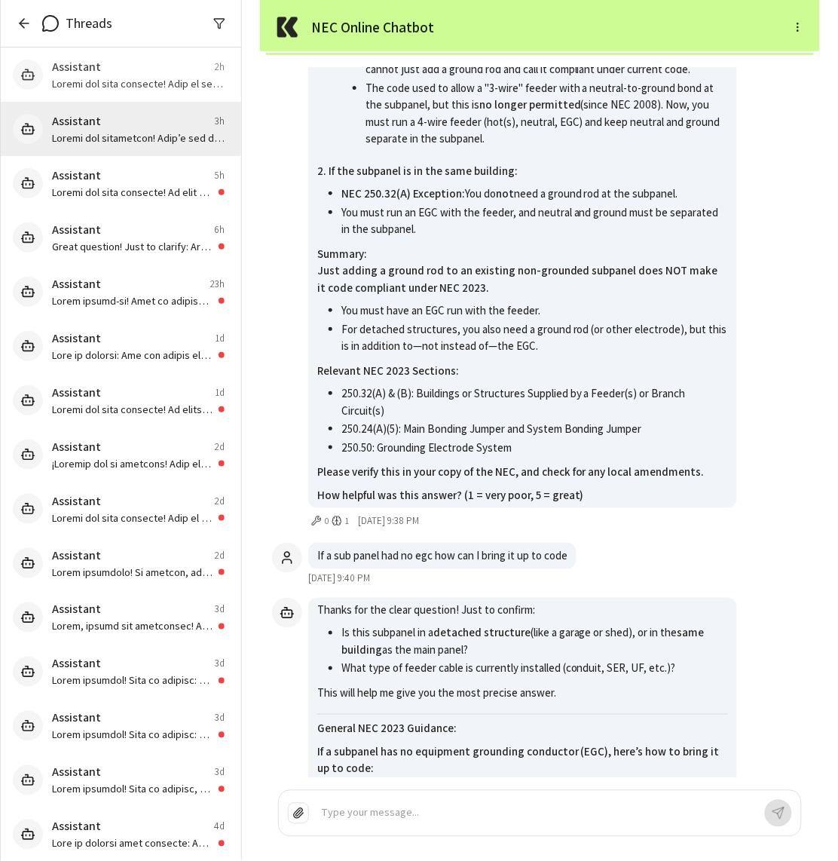
scroll to position [-5245, 0]
drag, startPoint x: 317, startPoint y: 556, endPoint x: 596, endPoint y: 570, distance: 279.3
click at [596, 570] on div "If a sub panel had no egc how can I bring it up to code October 2, 2025 9:40 PM" at bounding box center [540, 565] width 536 height 43
copy p "If a sub panel had no egc how can I bring it up to code"
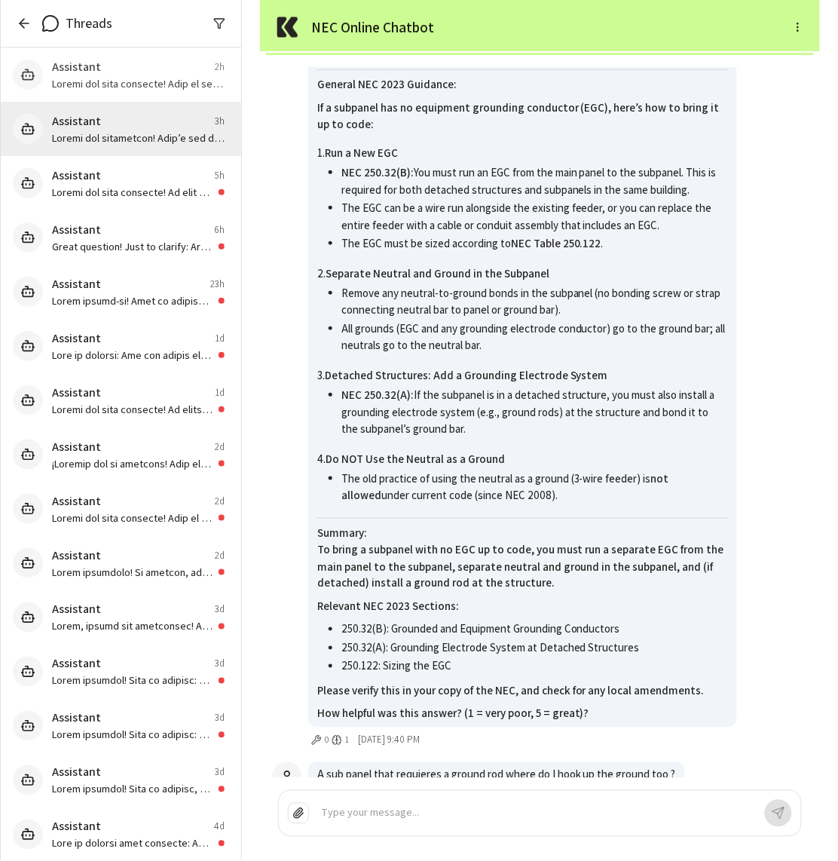
scroll to position [-4341, 0]
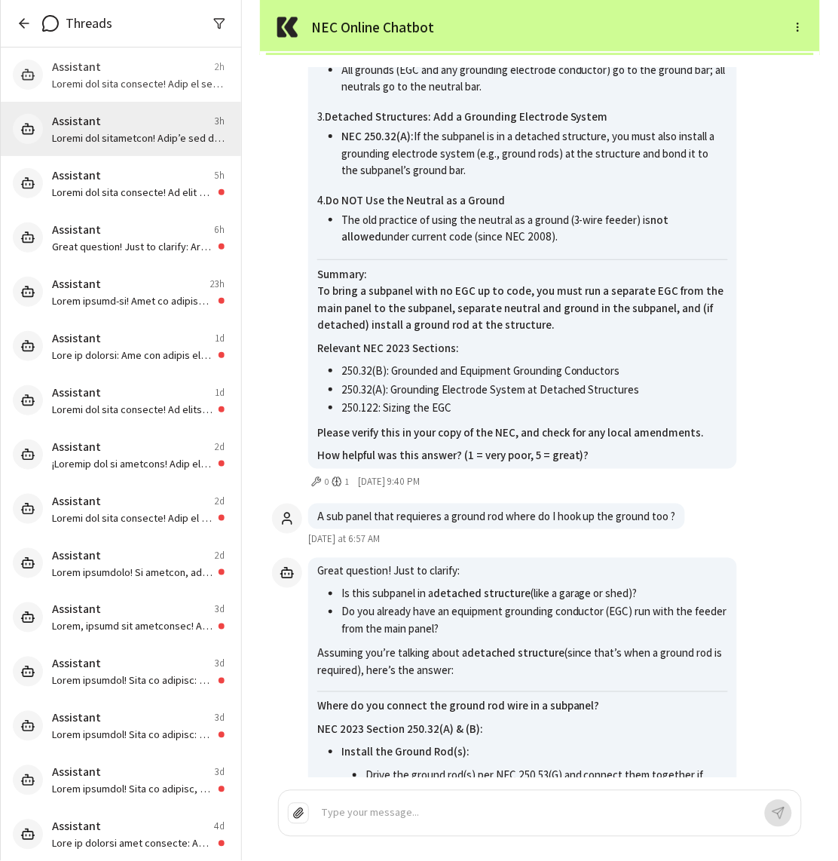
click at [24, 29] on icon "button" at bounding box center [24, 23] width 15 height 15
